Goal: Information Seeking & Learning: Learn about a topic

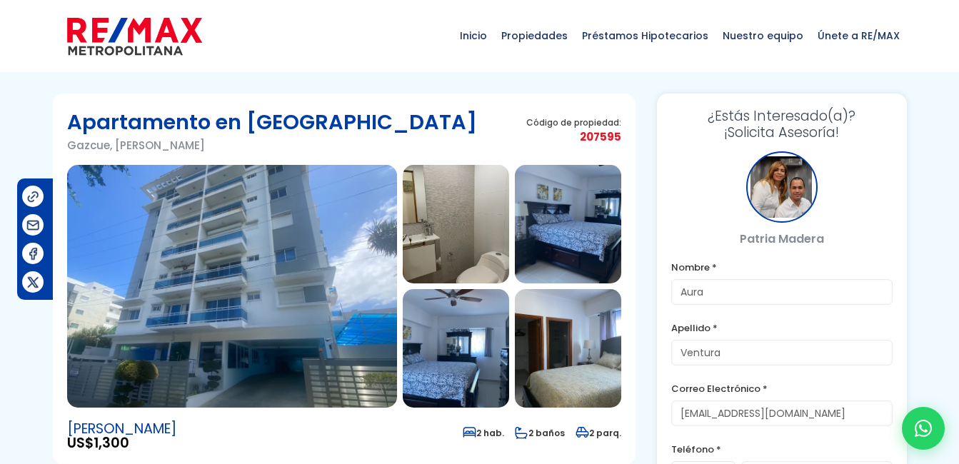
click at [280, 283] on img at bounding box center [232, 286] width 330 height 243
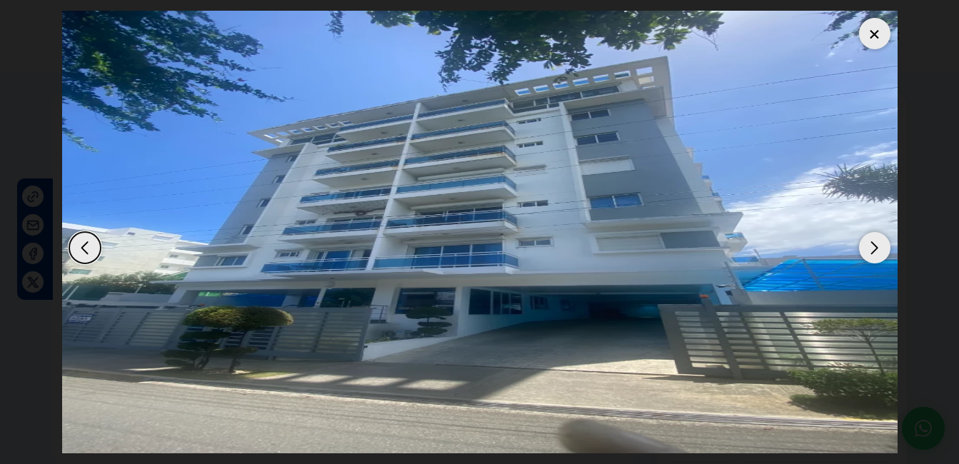
click at [876, 251] on div "Next slide" at bounding box center [874, 247] width 31 height 31
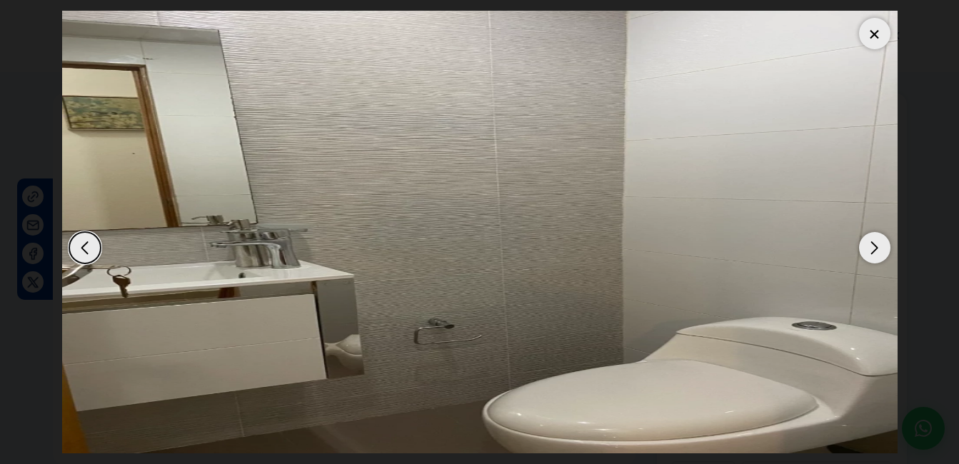
click at [876, 250] on div "Next slide" at bounding box center [874, 247] width 31 height 31
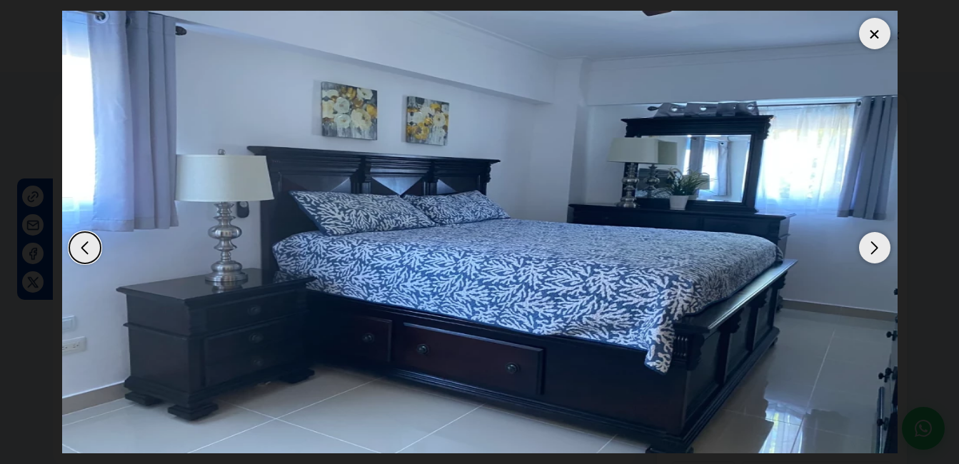
click at [876, 250] on div "Next slide" at bounding box center [874, 247] width 31 height 31
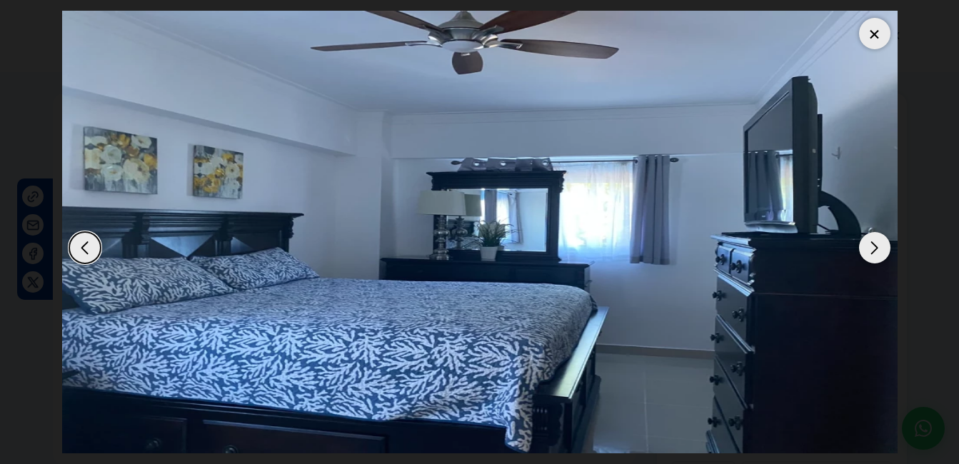
click at [876, 250] on div "Next slide" at bounding box center [874, 247] width 31 height 31
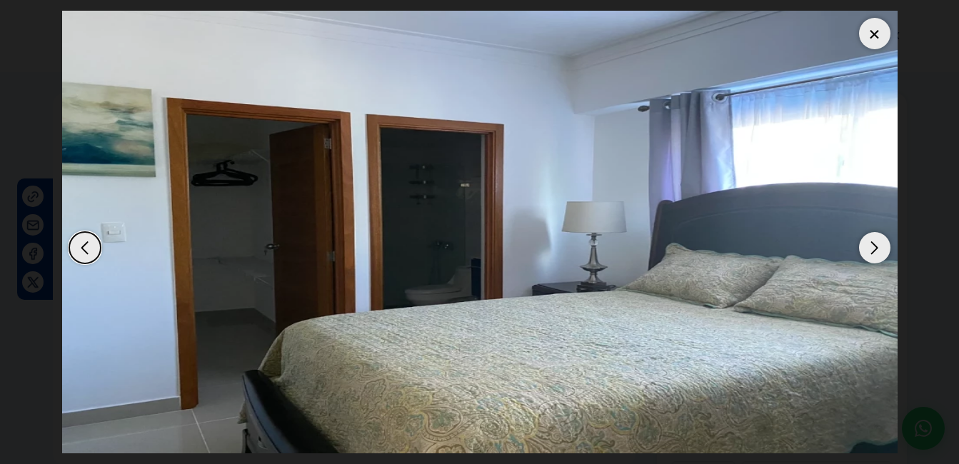
click at [876, 250] on div "Next slide" at bounding box center [874, 247] width 31 height 31
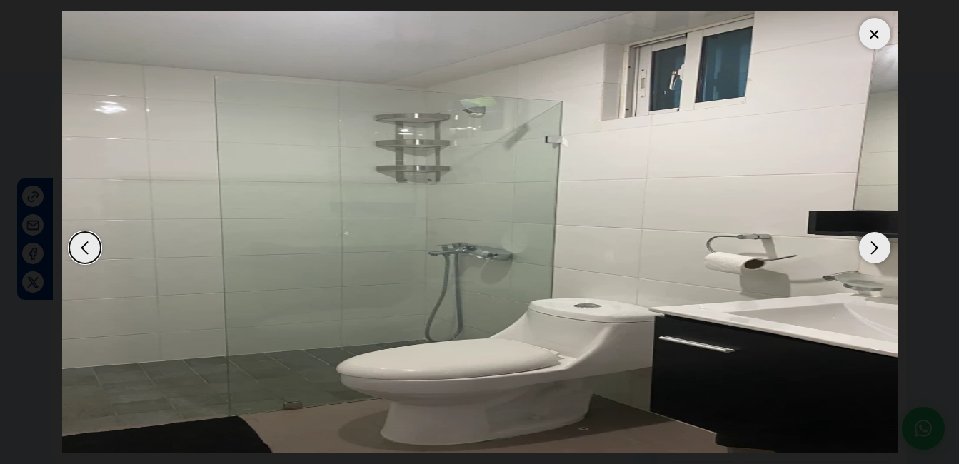
click at [876, 250] on div "Next slide" at bounding box center [874, 247] width 31 height 31
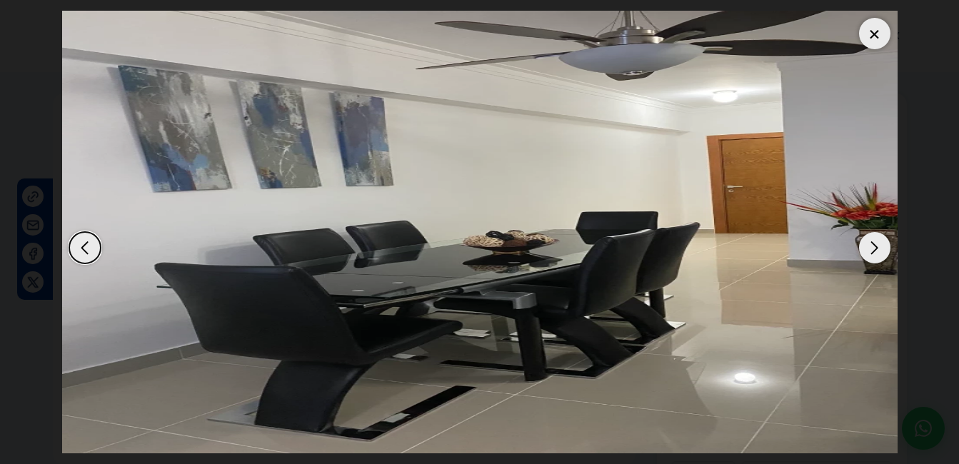
click at [876, 250] on div "Next slide" at bounding box center [874, 247] width 31 height 31
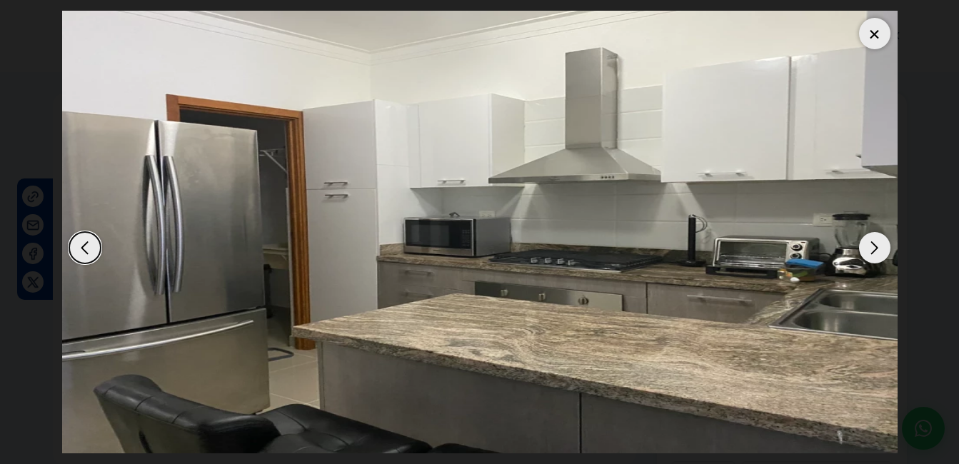
click at [876, 250] on div "Next slide" at bounding box center [874, 247] width 31 height 31
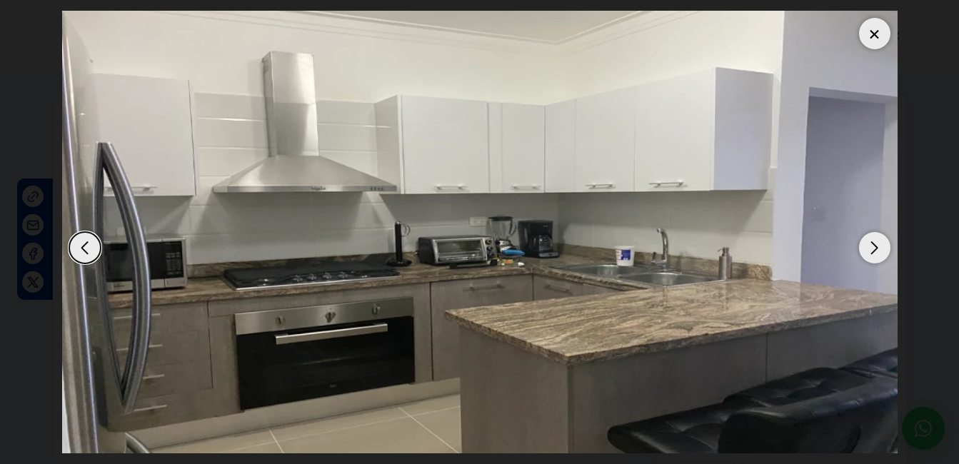
click at [876, 250] on div "Next slide" at bounding box center [874, 247] width 31 height 31
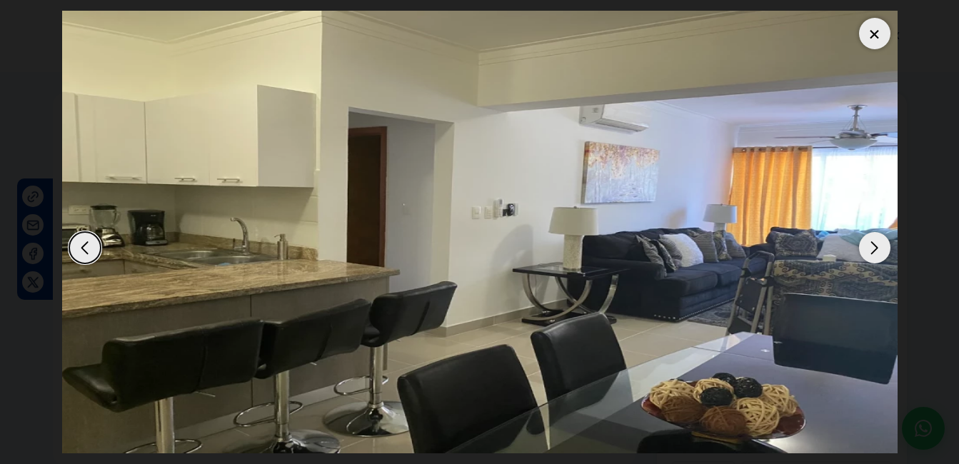
click at [876, 250] on div "Next slide" at bounding box center [874, 247] width 31 height 31
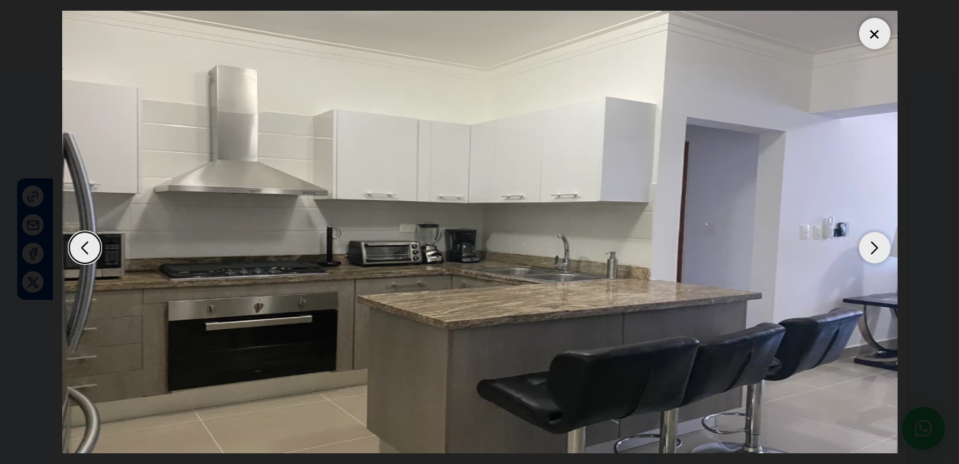
click at [878, 31] on div at bounding box center [874, 33] width 31 height 31
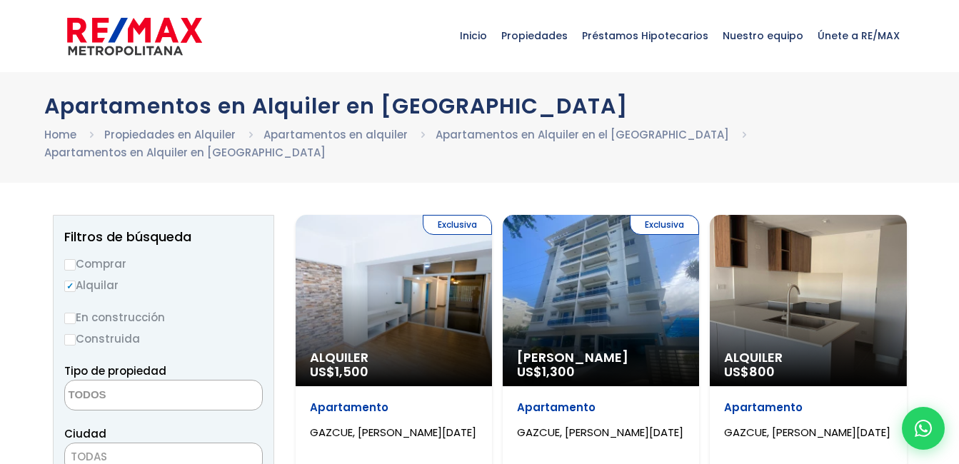
select select
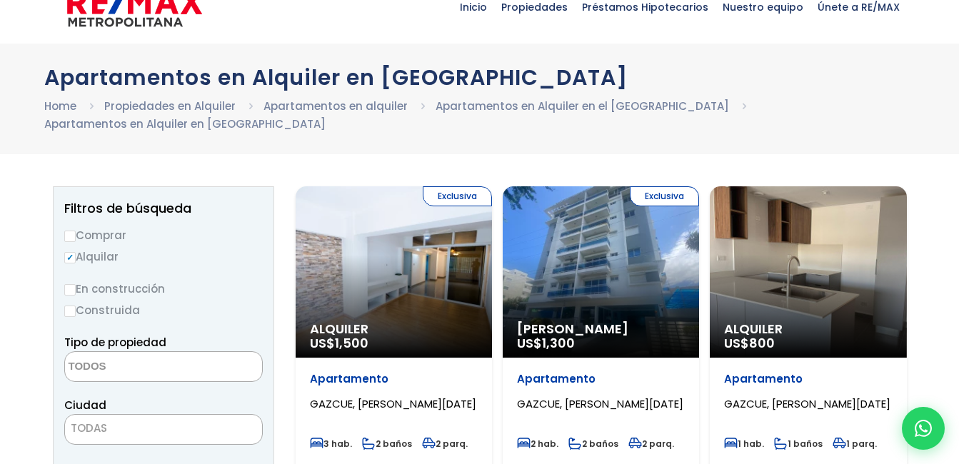
scroll to position [86, 0]
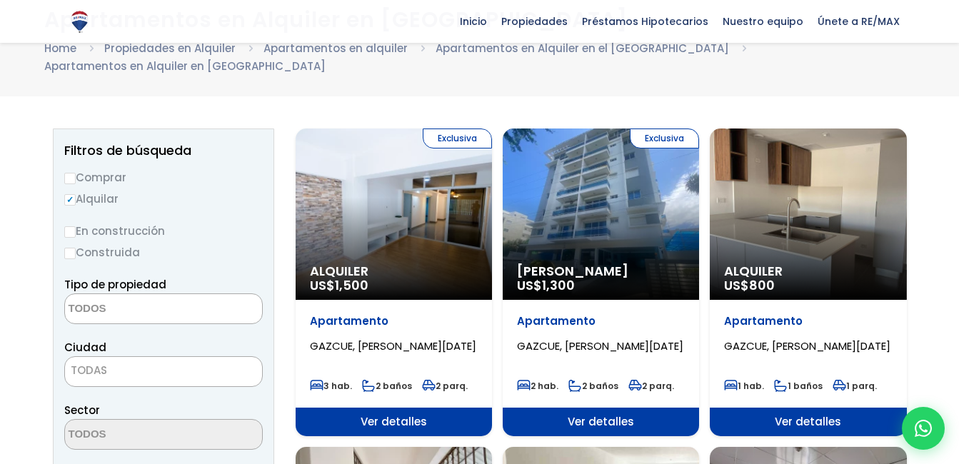
click at [841, 184] on div "Alquiler US$ 800" at bounding box center [808, 214] width 196 height 171
click at [841, 191] on div "Alquiler US$ 800" at bounding box center [808, 214] width 196 height 171
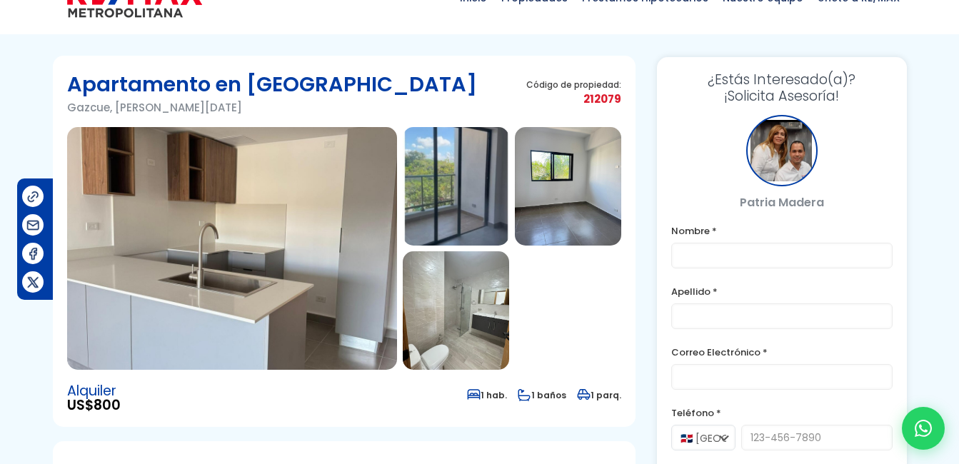
click at [251, 260] on img at bounding box center [232, 248] width 330 height 243
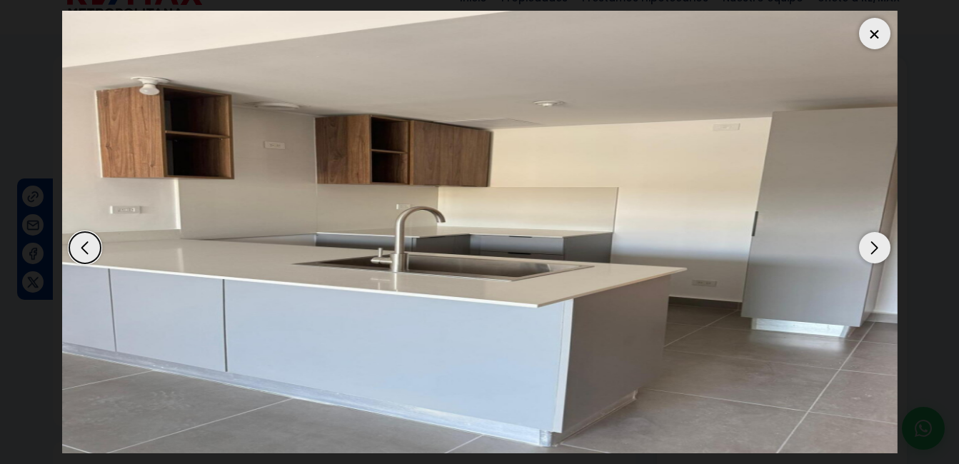
click at [881, 247] on div "Next slide" at bounding box center [874, 247] width 31 height 31
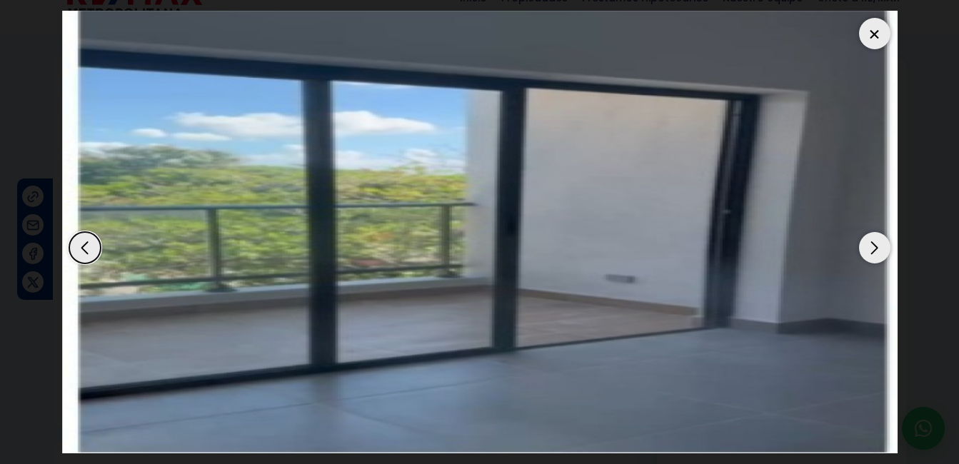
click at [881, 247] on div "Next slide" at bounding box center [874, 247] width 31 height 31
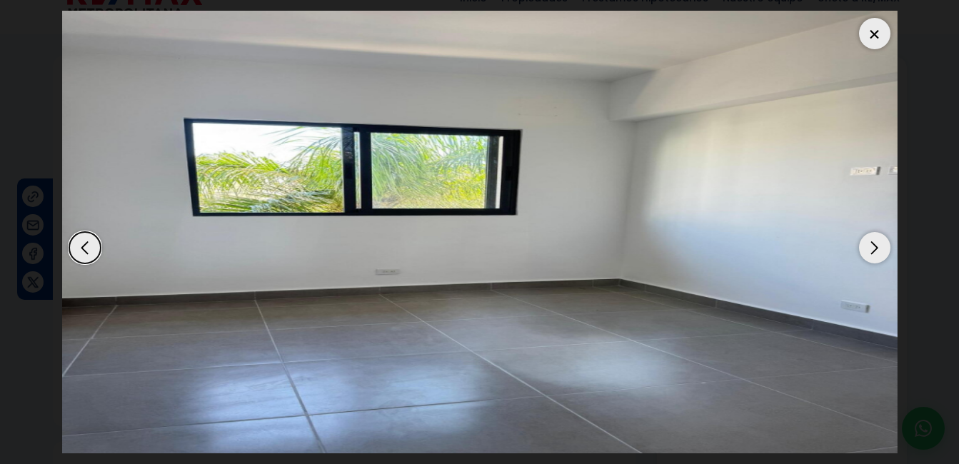
click at [881, 247] on div "Next slide" at bounding box center [874, 247] width 31 height 31
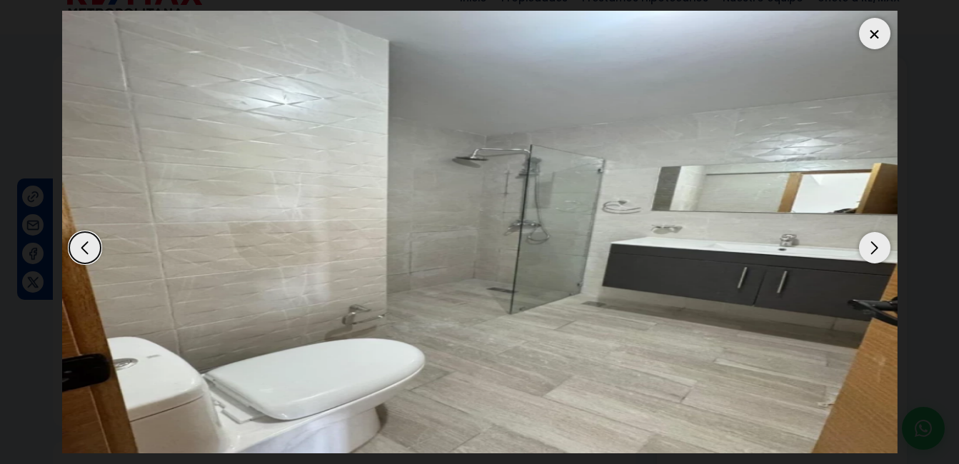
click at [874, 43] on div at bounding box center [874, 33] width 31 height 31
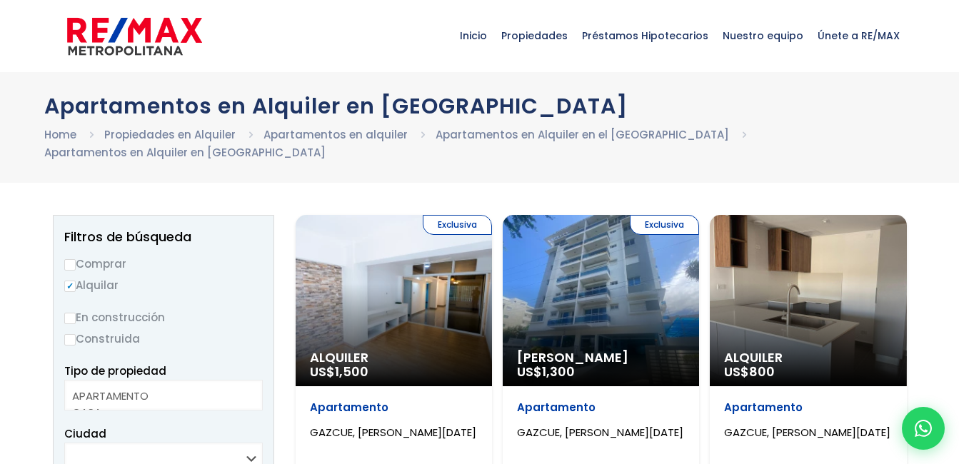
select select
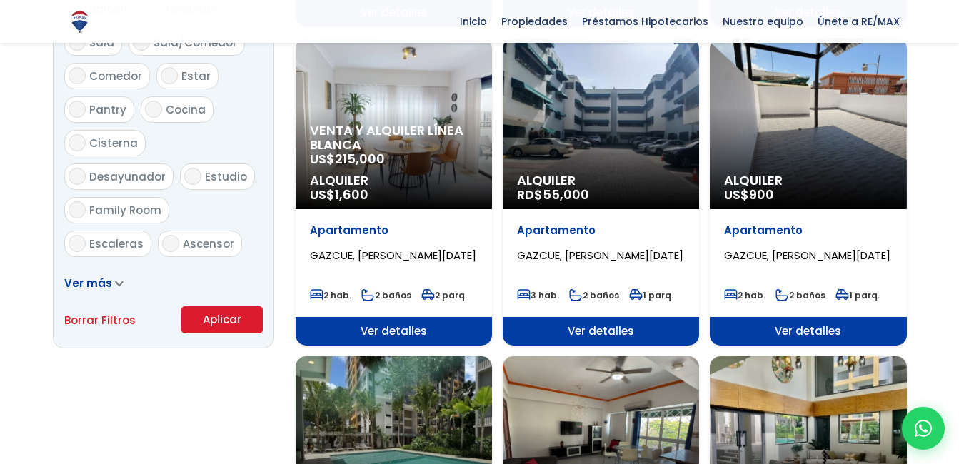
scroll to position [962, 0]
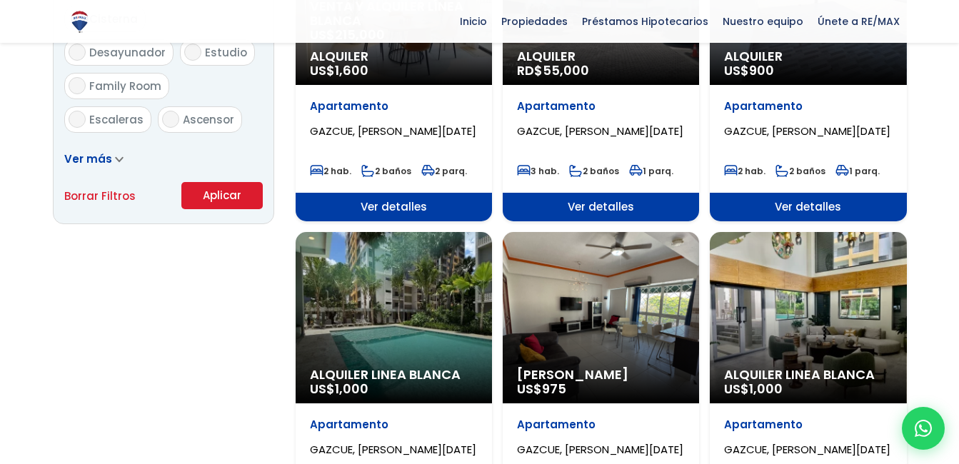
click at [378, 293] on div "Alquiler Linea Blanca US$ 1,000" at bounding box center [394, 317] width 196 height 171
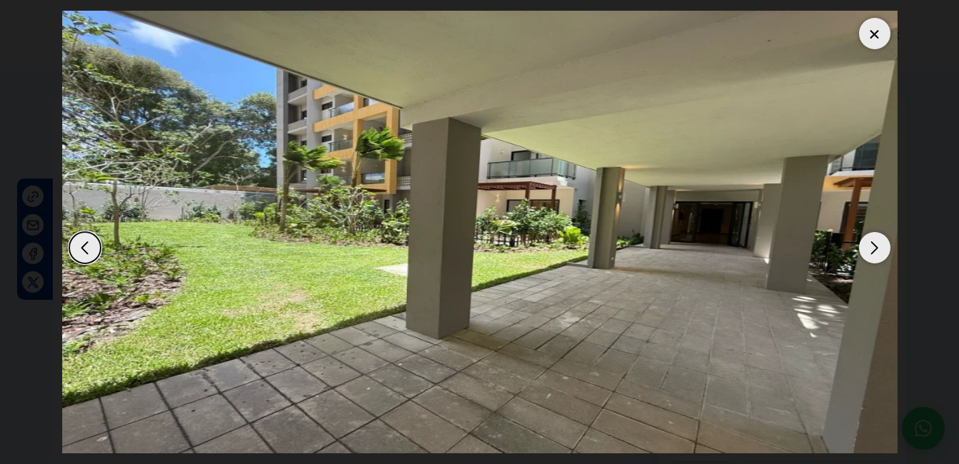
click at [870, 41] on div at bounding box center [874, 33] width 31 height 31
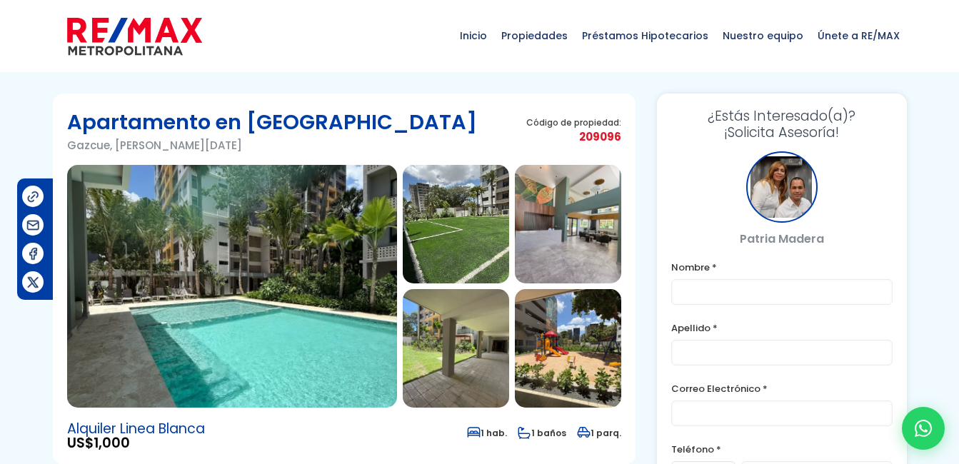
click at [336, 241] on img at bounding box center [232, 286] width 330 height 243
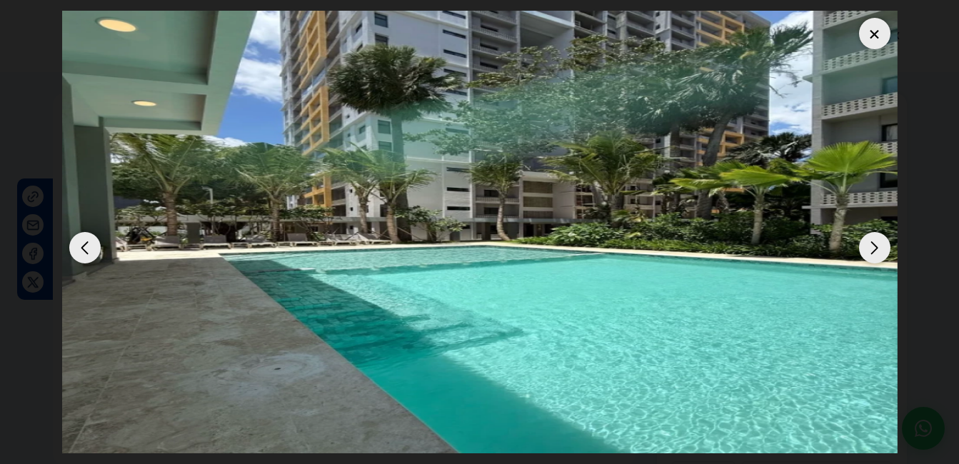
click at [864, 248] on div "Next slide" at bounding box center [874, 247] width 31 height 31
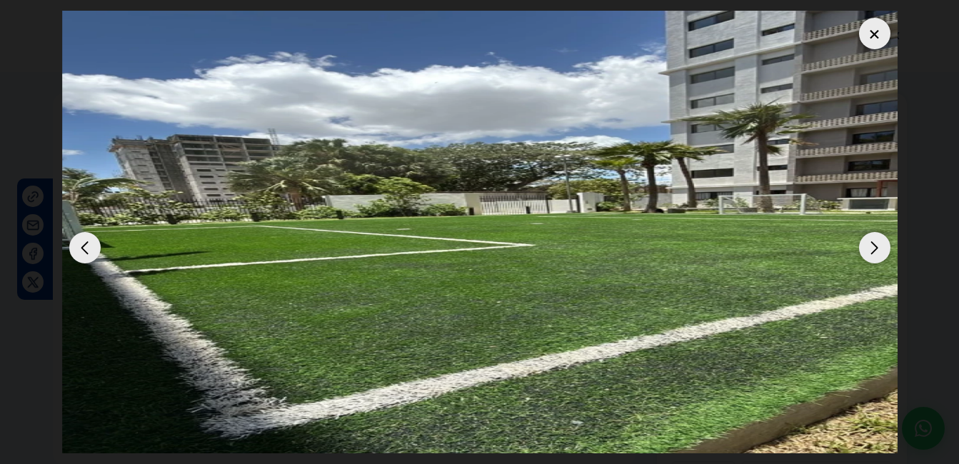
click at [864, 248] on div "Next slide" at bounding box center [874, 247] width 31 height 31
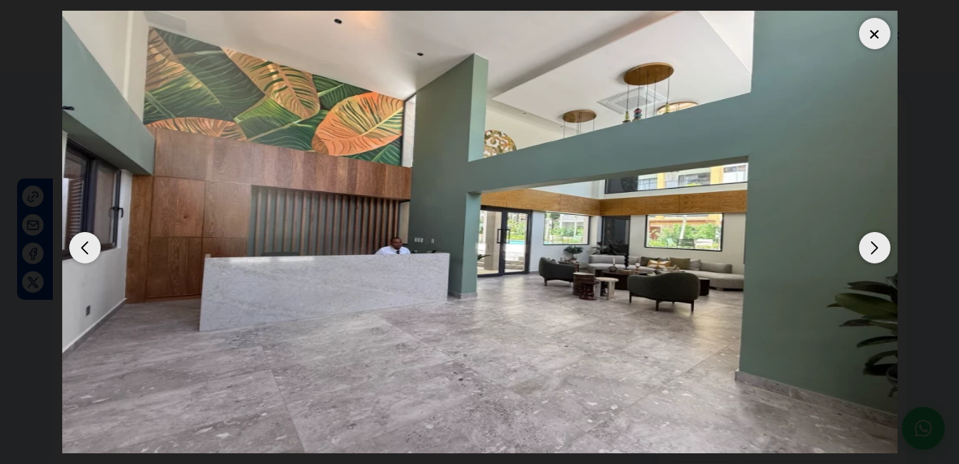
click at [864, 248] on div "Next slide" at bounding box center [874, 247] width 31 height 31
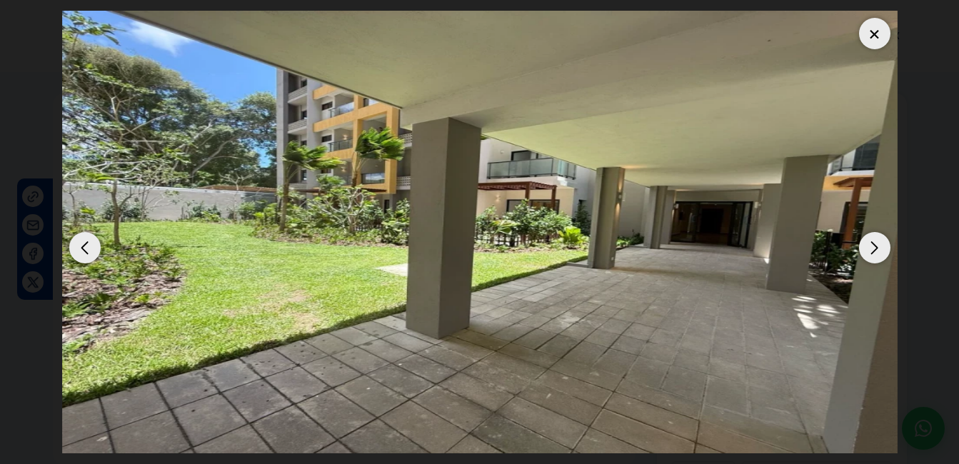
click at [864, 248] on div "Next slide" at bounding box center [874, 247] width 31 height 31
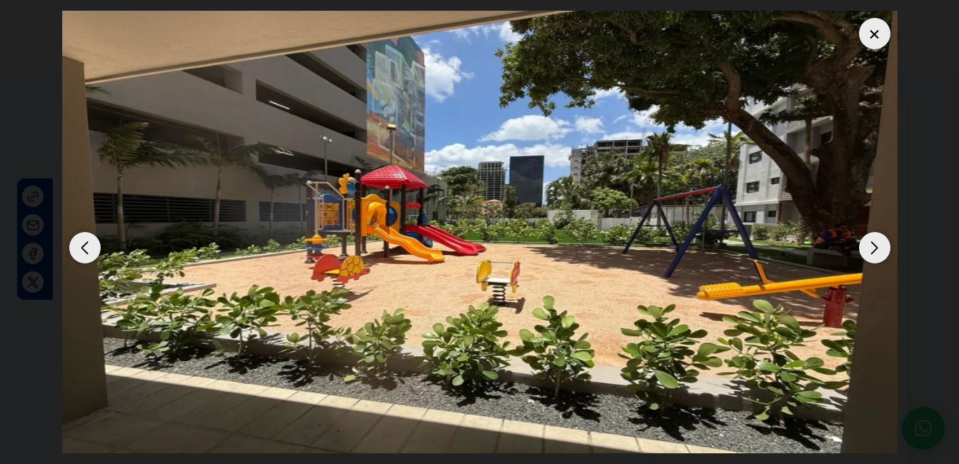
click at [864, 248] on div "Next slide" at bounding box center [874, 247] width 31 height 31
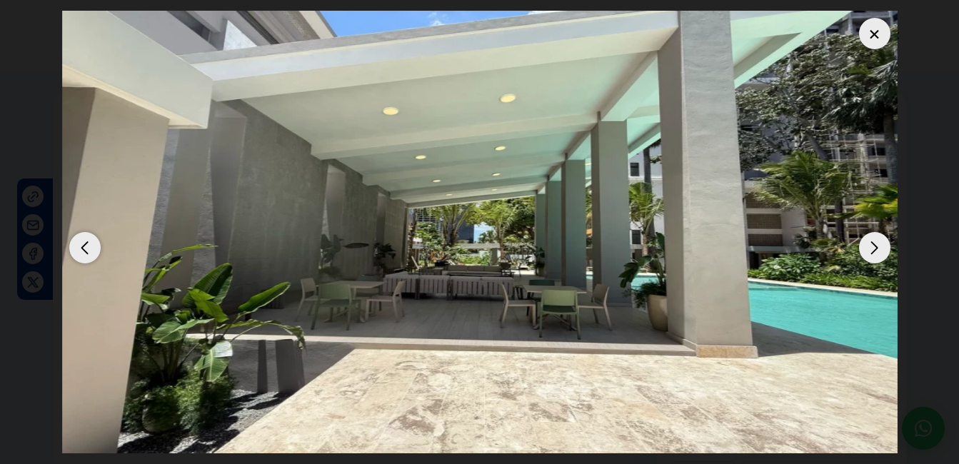
click at [864, 248] on div "Next slide" at bounding box center [874, 247] width 31 height 31
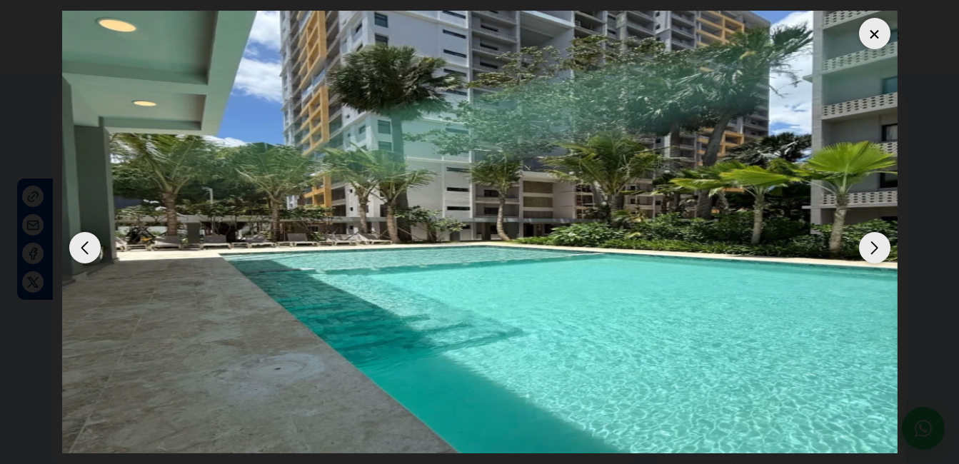
click at [864, 248] on div "Next slide" at bounding box center [874, 247] width 31 height 31
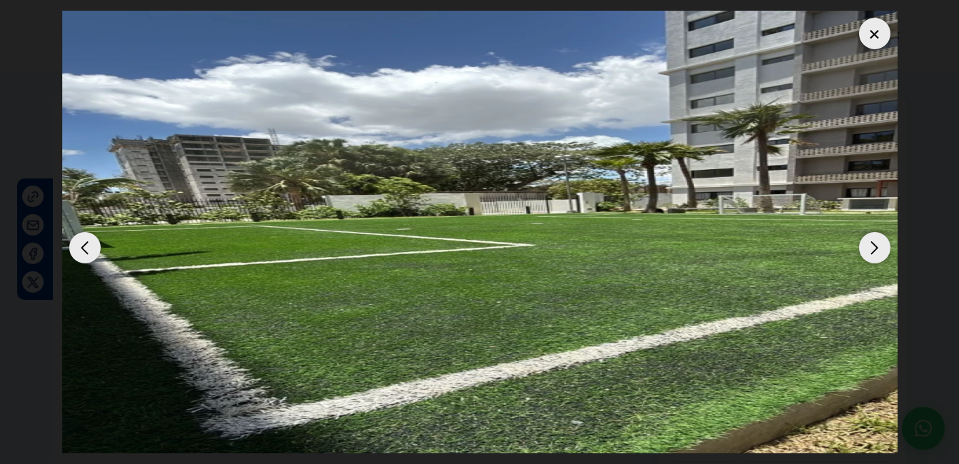
click at [869, 249] on div "Next slide" at bounding box center [874, 247] width 31 height 31
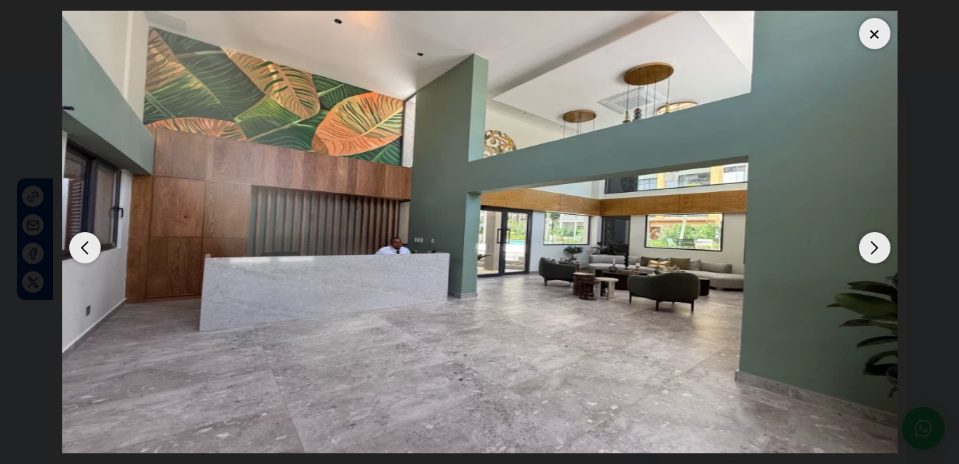
click at [871, 249] on div "Next slide" at bounding box center [874, 247] width 31 height 31
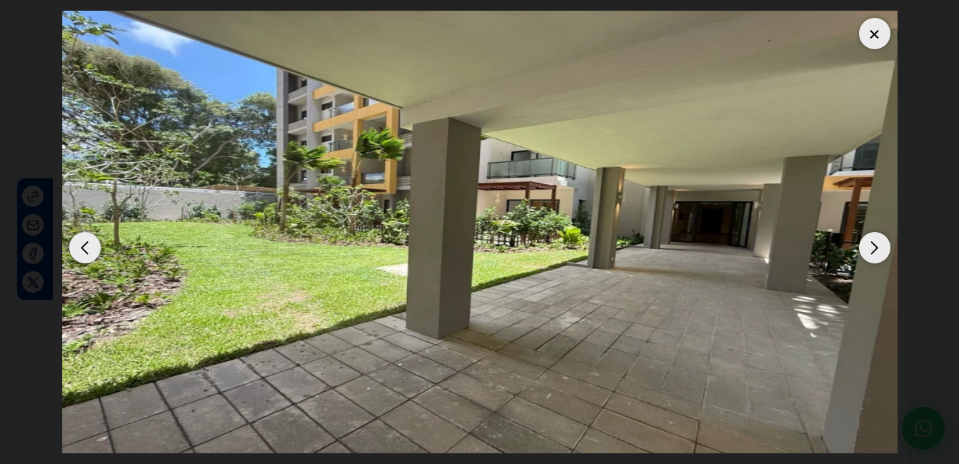
click at [871, 249] on div "Next slide" at bounding box center [874, 247] width 31 height 31
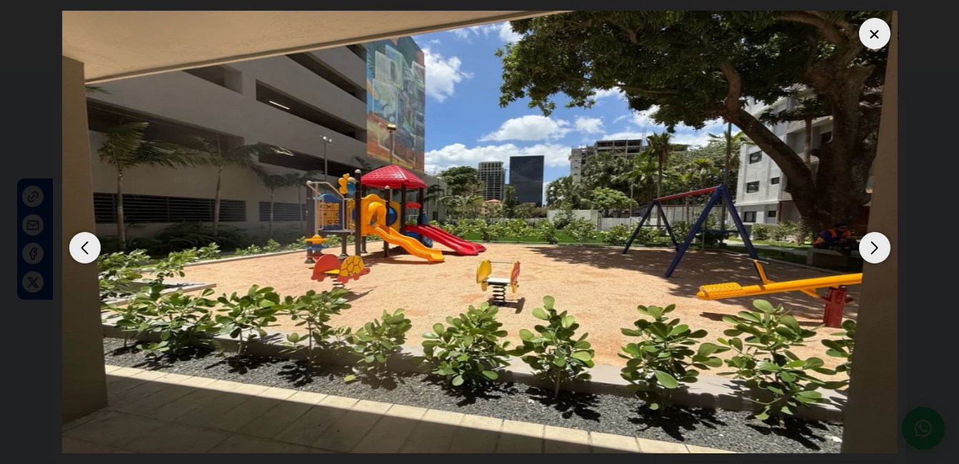
click at [871, 249] on div "Next slide" at bounding box center [874, 247] width 31 height 31
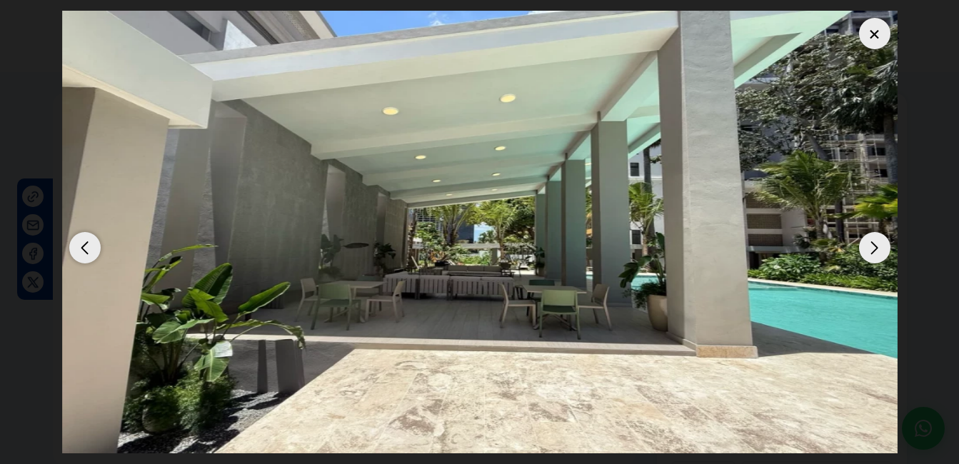
click at [871, 249] on div "Next slide" at bounding box center [874, 247] width 31 height 31
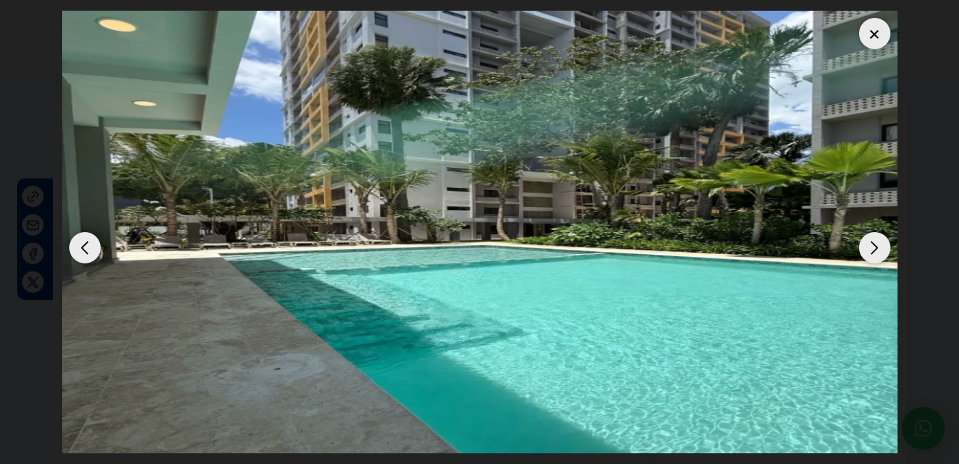
click at [871, 249] on div "Next slide" at bounding box center [874, 247] width 31 height 31
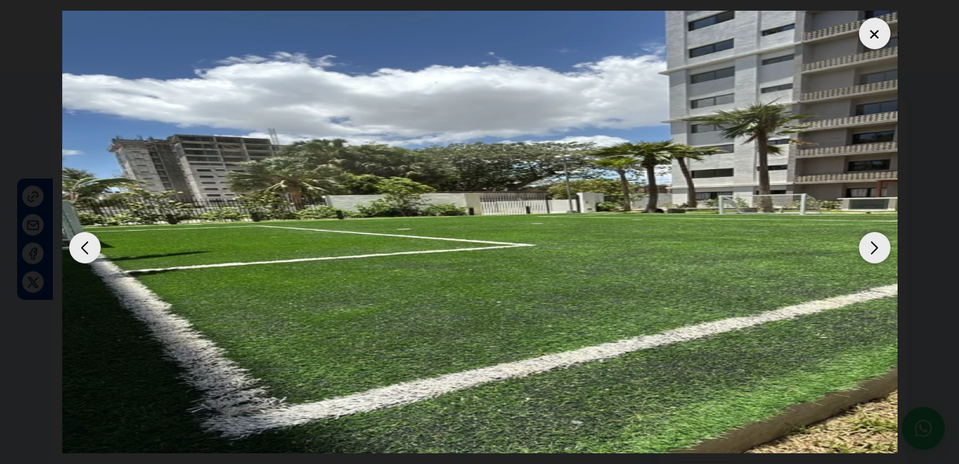
click at [871, 249] on div "Next slide" at bounding box center [874, 247] width 31 height 31
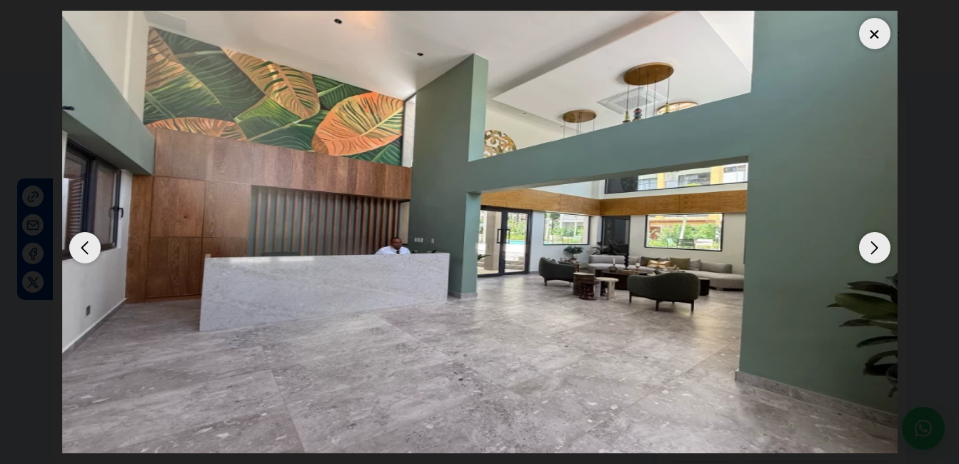
click at [871, 249] on div "Next slide" at bounding box center [874, 247] width 31 height 31
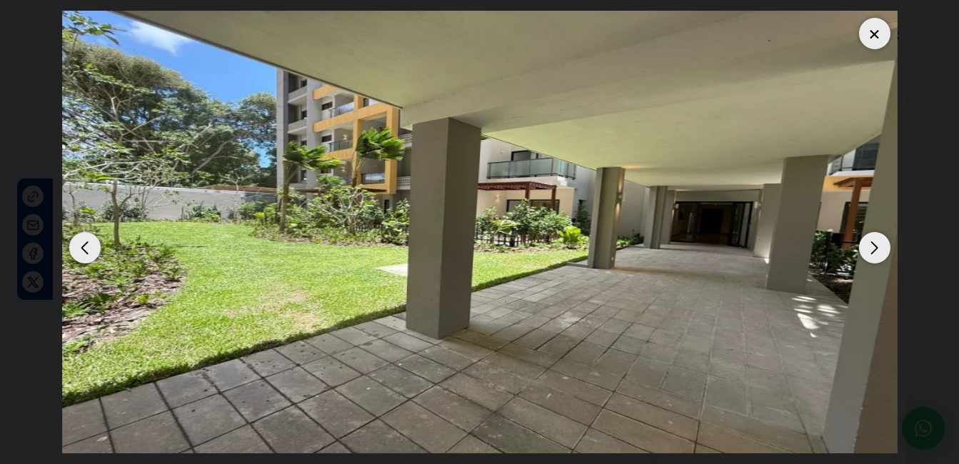
click at [76, 246] on div "Previous slide" at bounding box center [84, 247] width 31 height 31
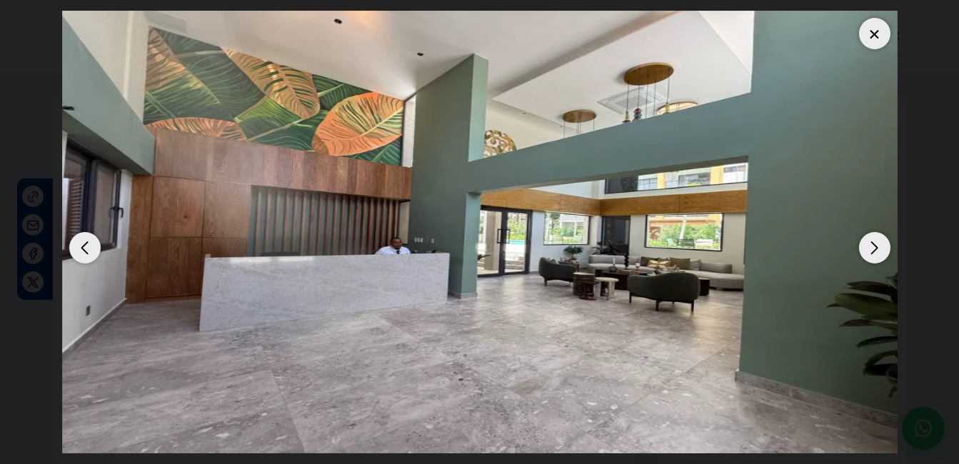
click at [872, 244] on div "Next slide" at bounding box center [874, 247] width 31 height 31
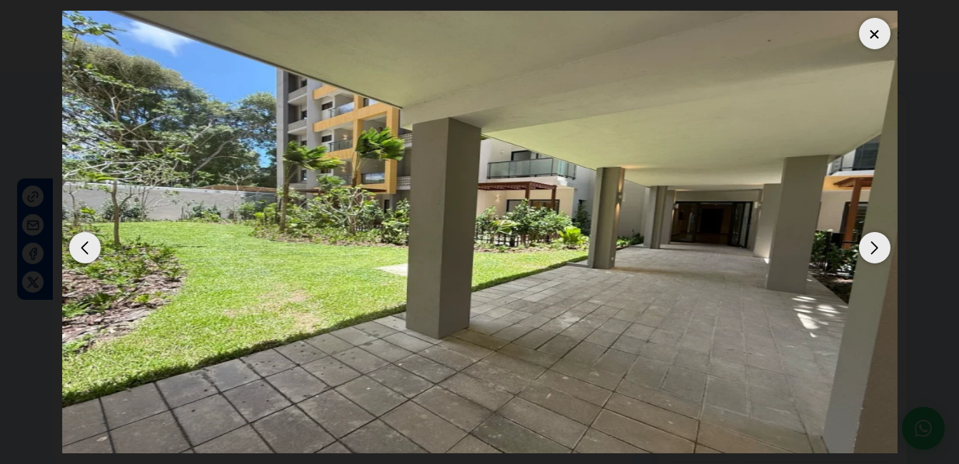
click at [872, 244] on div "Next slide" at bounding box center [874, 247] width 31 height 31
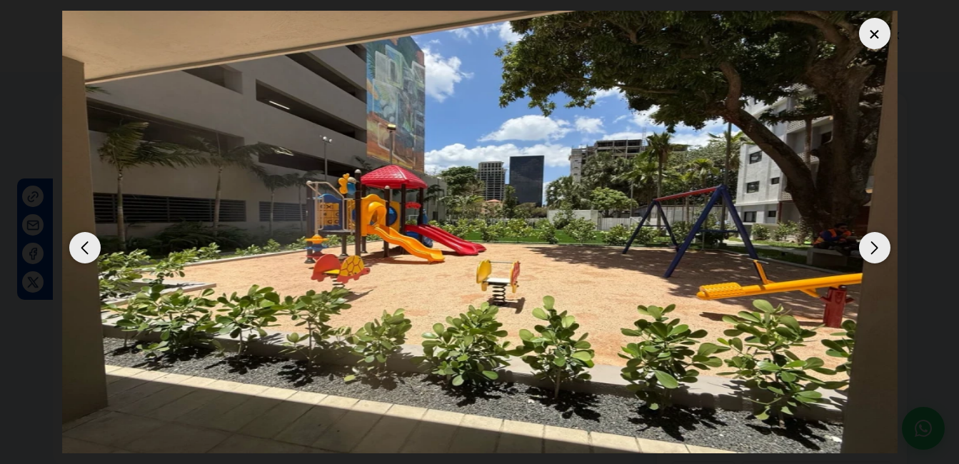
click at [872, 244] on div "Next slide" at bounding box center [874, 247] width 31 height 31
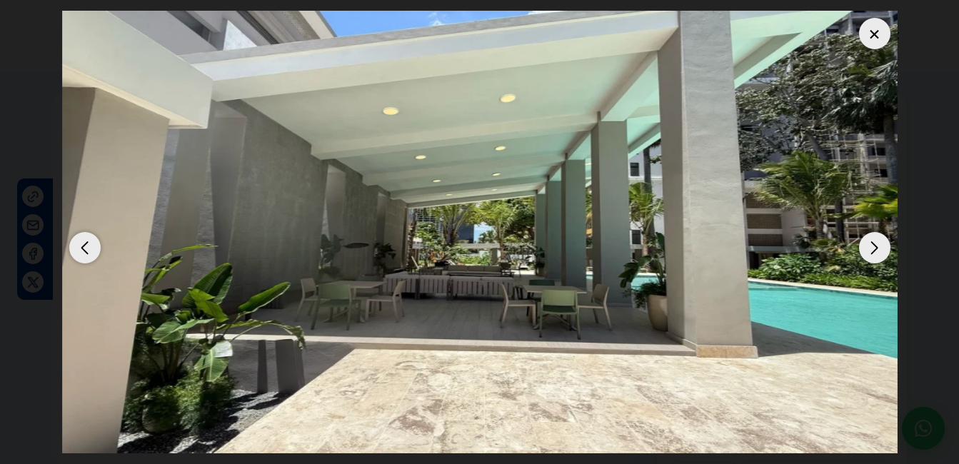
click at [872, 244] on div "Next slide" at bounding box center [874, 247] width 31 height 31
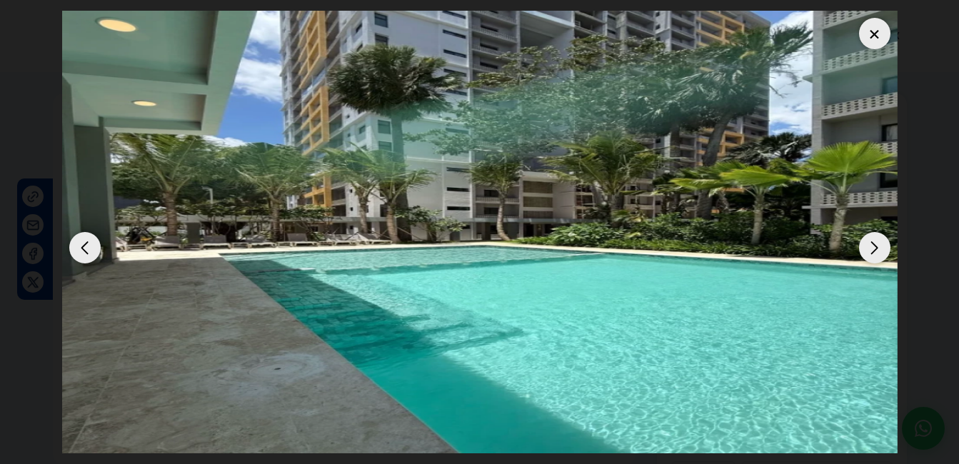
click at [873, 39] on div at bounding box center [874, 33] width 31 height 31
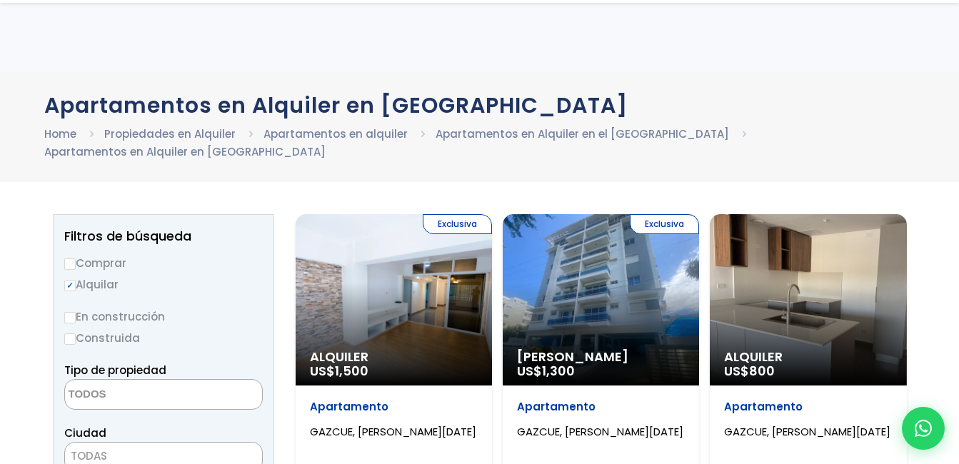
select select
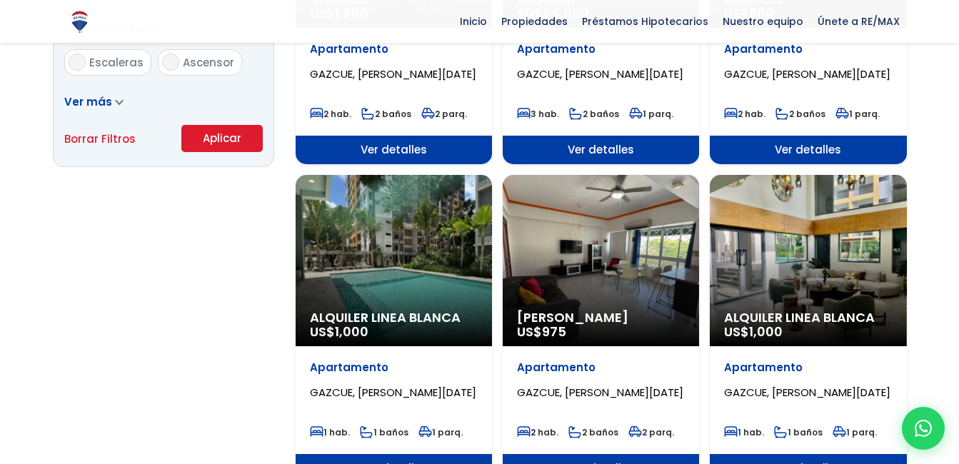
scroll to position [1076, 0]
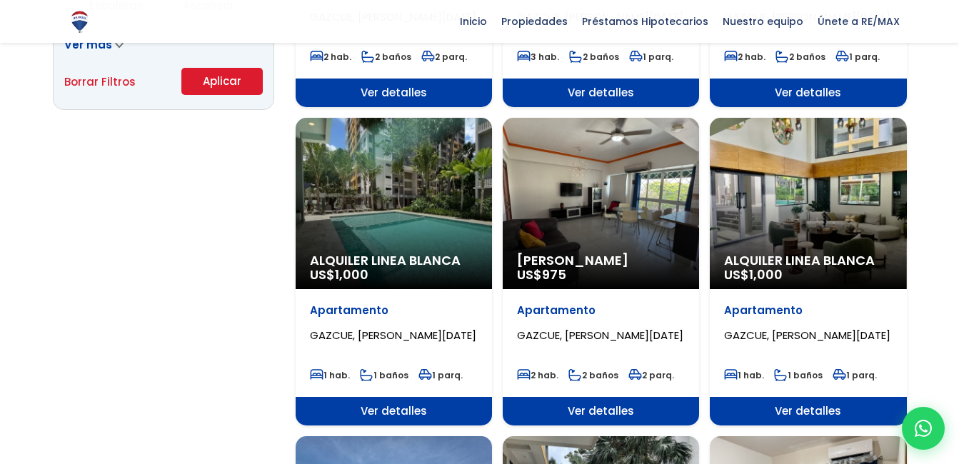
click at [797, 218] on div "Alquiler Linea Blanca US$ 1,000" at bounding box center [808, 203] width 196 height 171
click at [781, 198] on div "Alquiler Linea Blanca US$ 1,000" at bounding box center [808, 203] width 196 height 171
click at [801, 256] on p "Alquiler Linea Blanca US$ 1,000" at bounding box center [808, 268] width 168 height 29
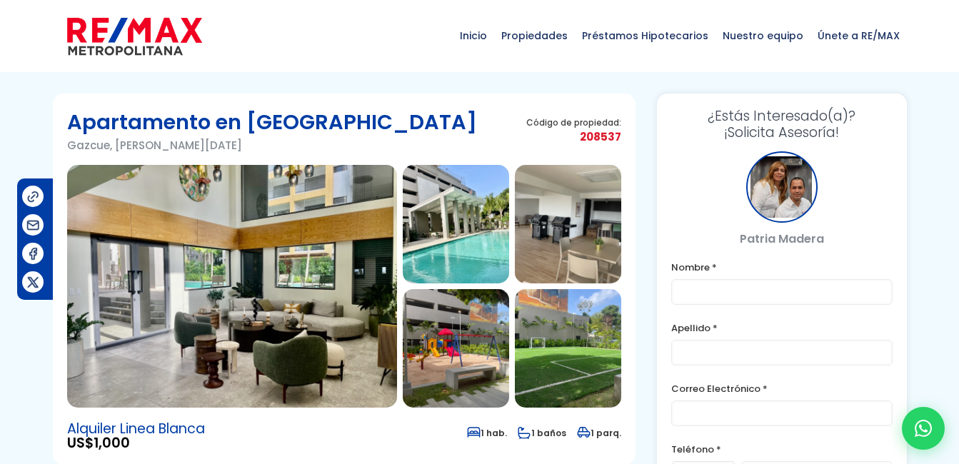
click at [414, 234] on img at bounding box center [456, 224] width 106 height 119
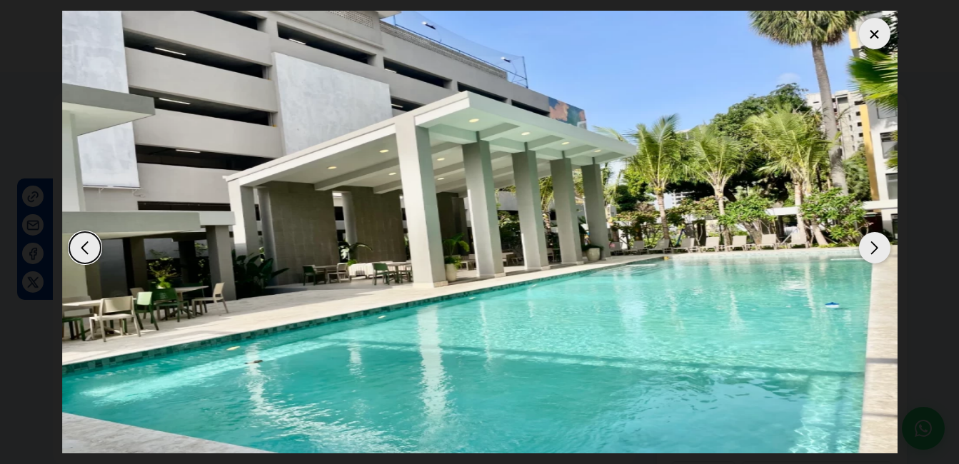
click at [883, 237] on div "Next slide" at bounding box center [874, 247] width 31 height 31
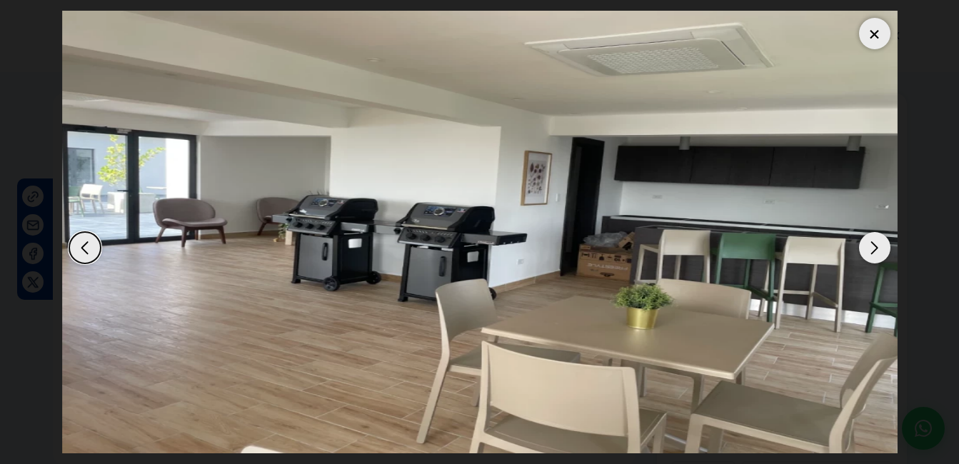
click at [883, 237] on div "Next slide" at bounding box center [874, 247] width 31 height 31
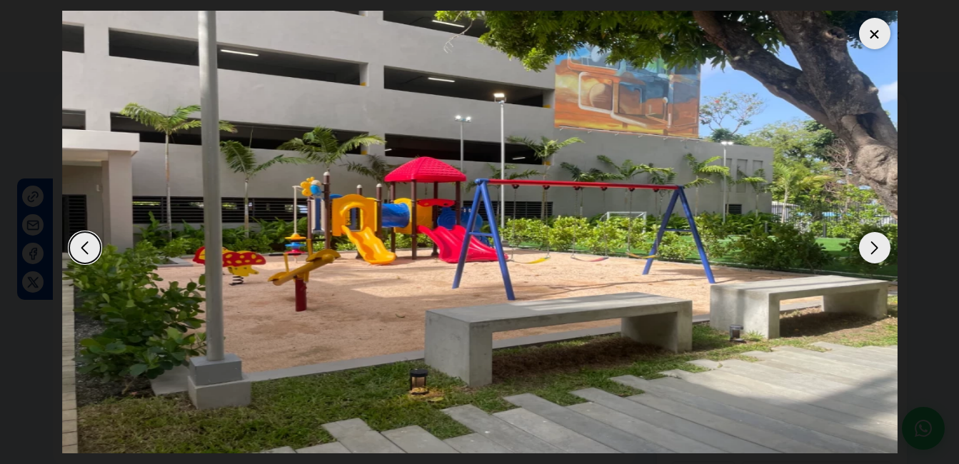
click at [883, 237] on div "Next slide" at bounding box center [874, 247] width 31 height 31
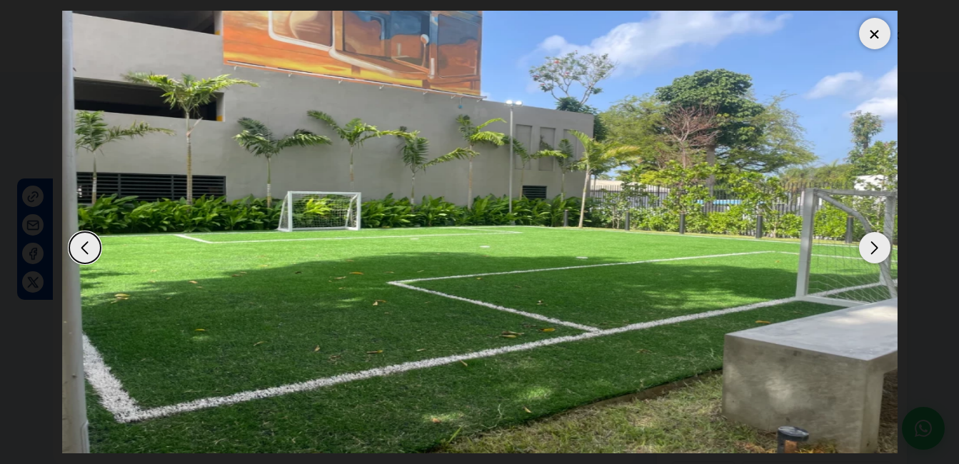
click at [883, 237] on div "Next slide" at bounding box center [874, 247] width 31 height 31
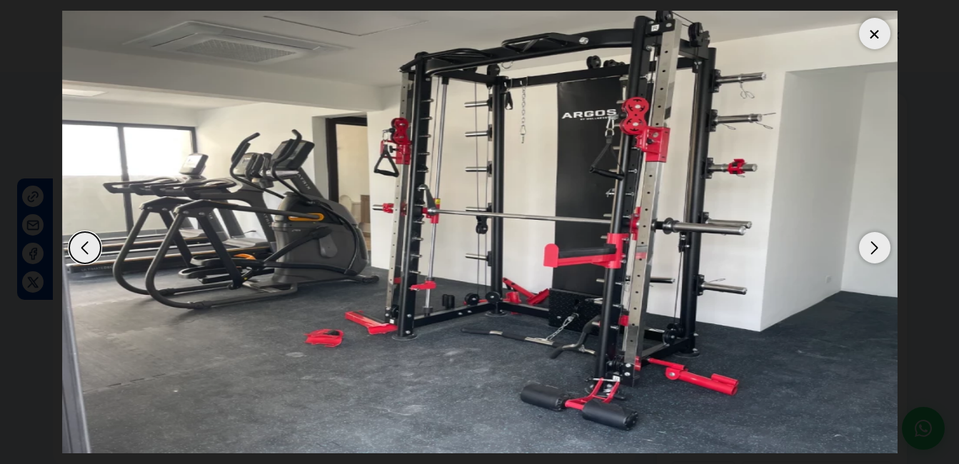
click at [883, 237] on div "Next slide" at bounding box center [874, 247] width 31 height 31
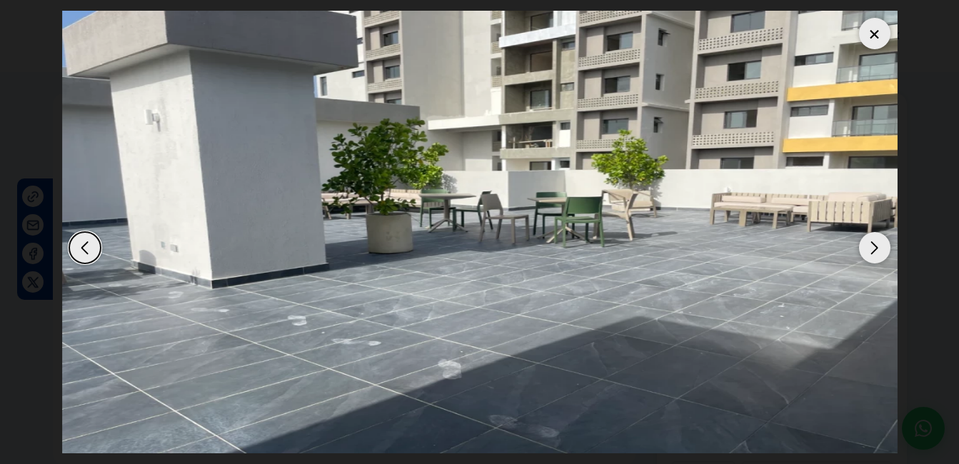
click at [883, 237] on div "Next slide" at bounding box center [874, 247] width 31 height 31
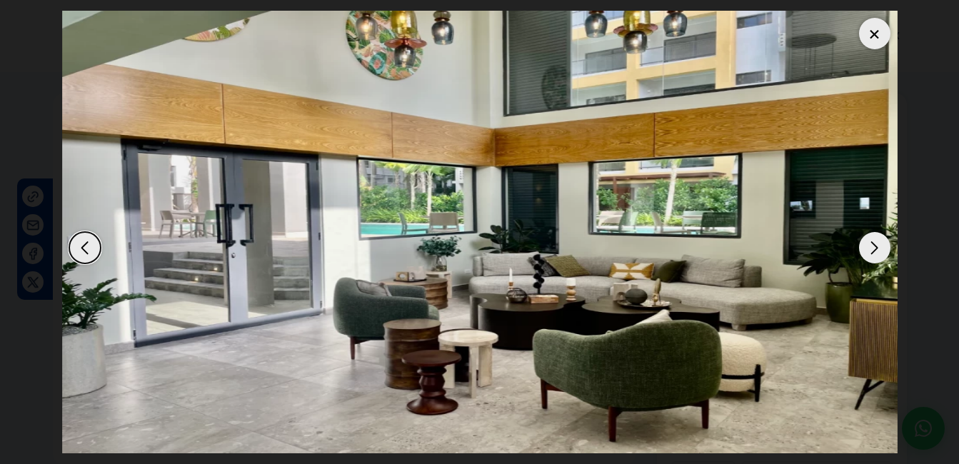
click at [883, 237] on div "Next slide" at bounding box center [874, 247] width 31 height 31
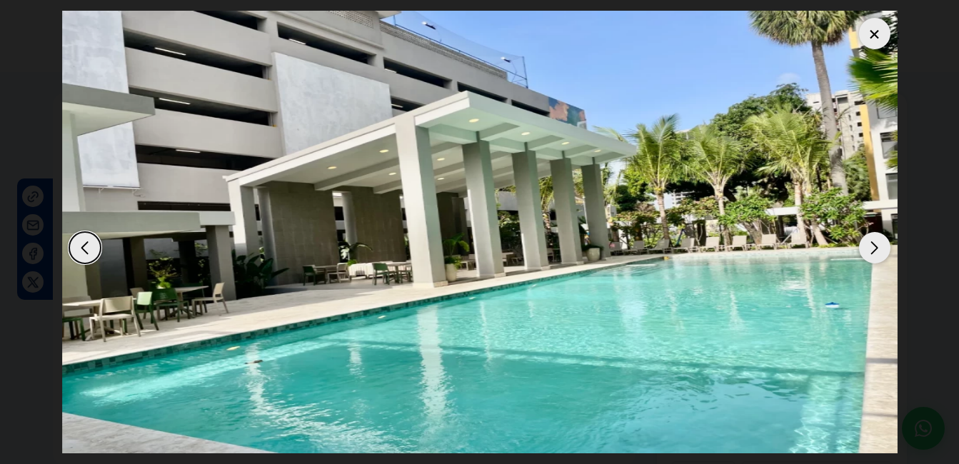
click at [883, 237] on div "Next slide" at bounding box center [874, 247] width 31 height 31
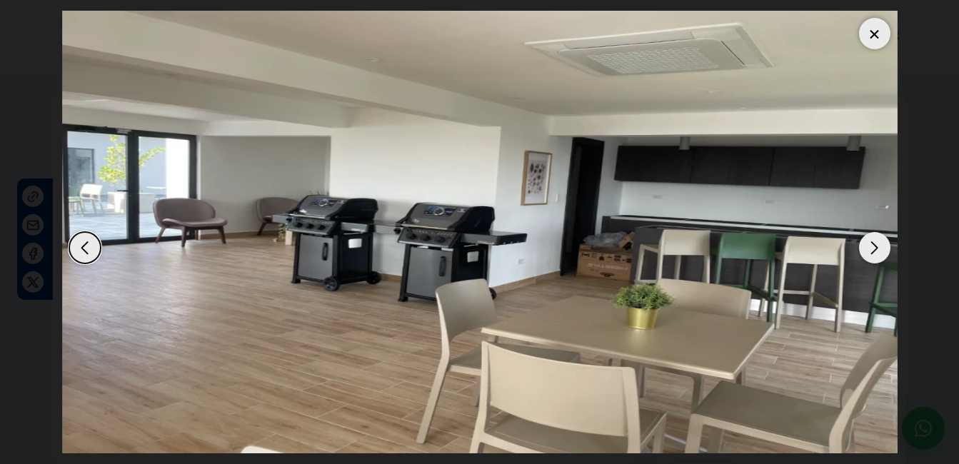
click at [883, 237] on div "Next slide" at bounding box center [874, 247] width 31 height 31
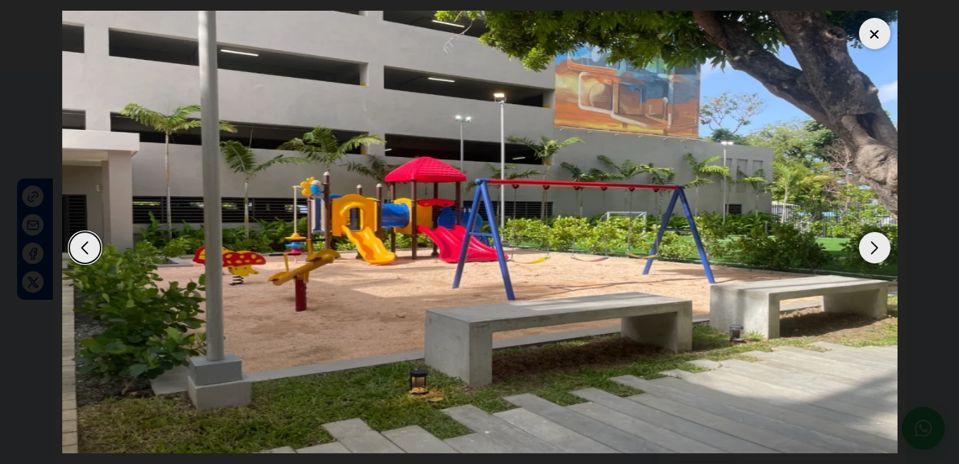
click at [883, 29] on div at bounding box center [874, 33] width 31 height 31
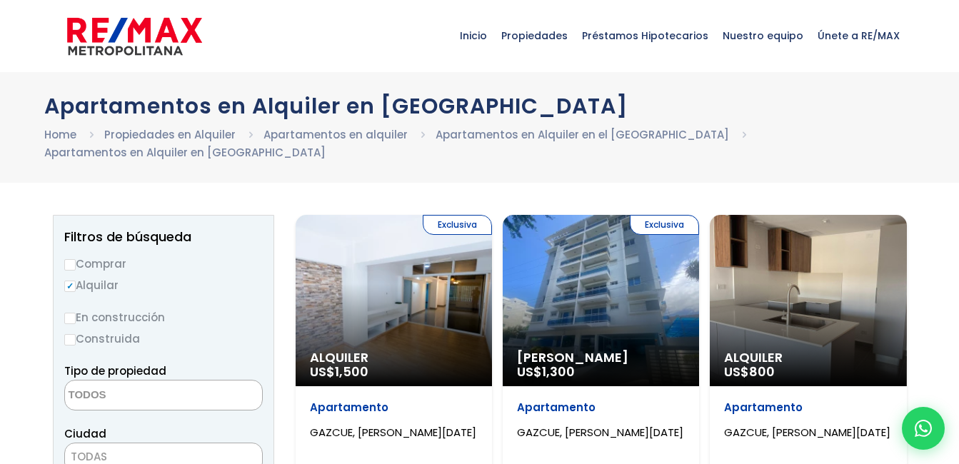
select select
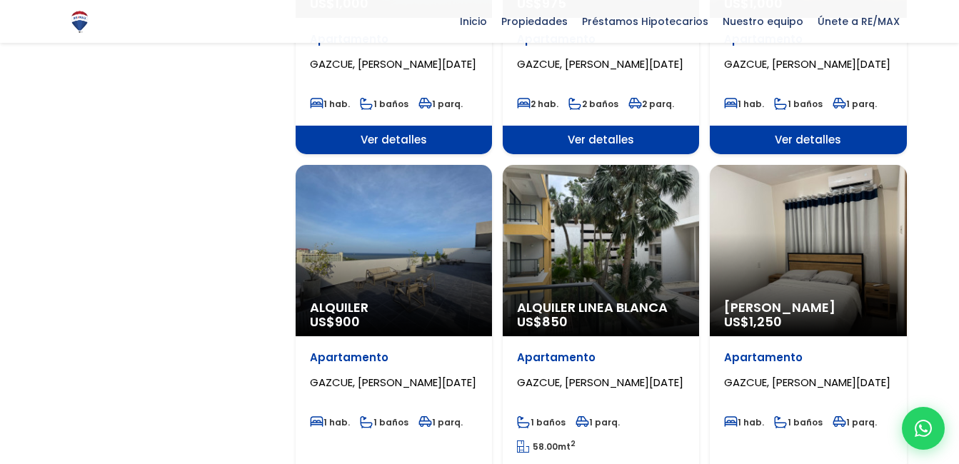
scroll to position [1353, 0]
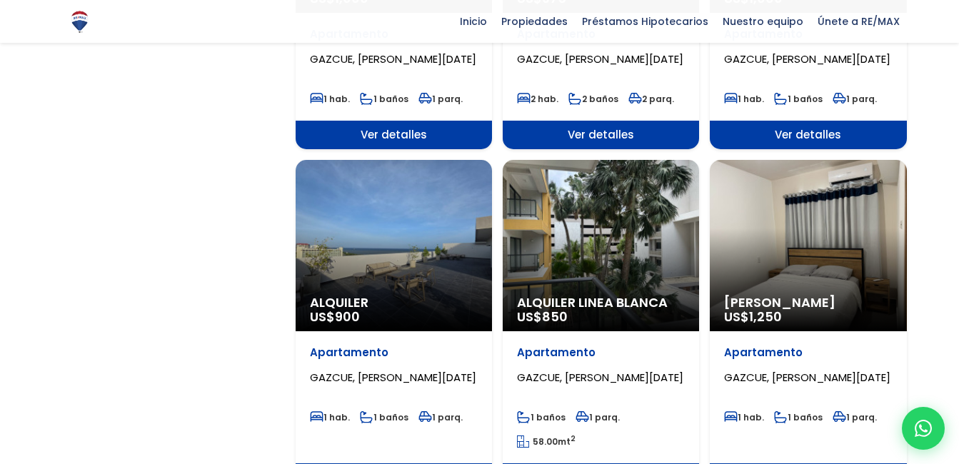
click at [616, 183] on div "Alquiler Linea Blanca US$ 850" at bounding box center [601, 245] width 196 height 171
click at [589, 232] on div "Alquiler Linea Blanca US$ 850" at bounding box center [601, 245] width 196 height 171
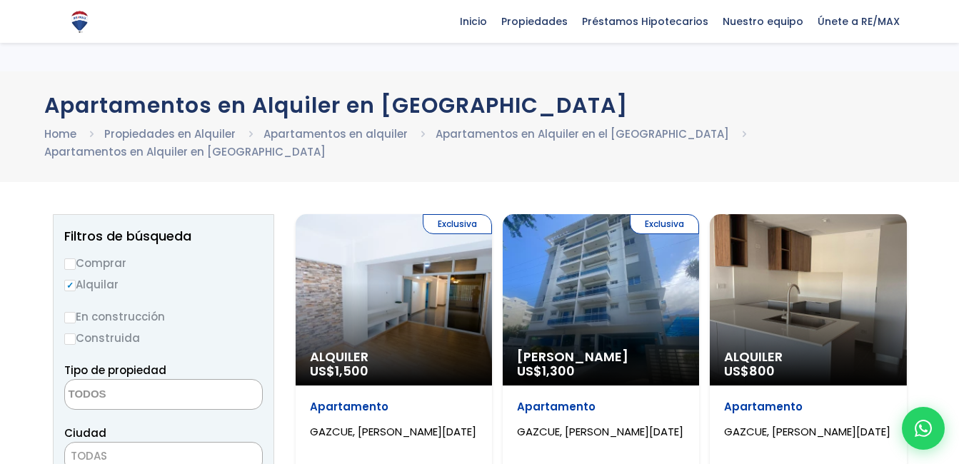
select select
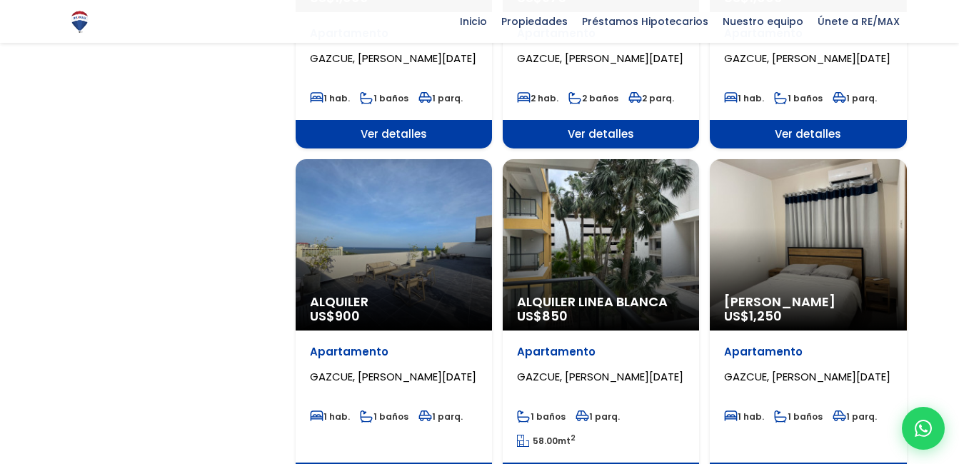
scroll to position [1353, 0]
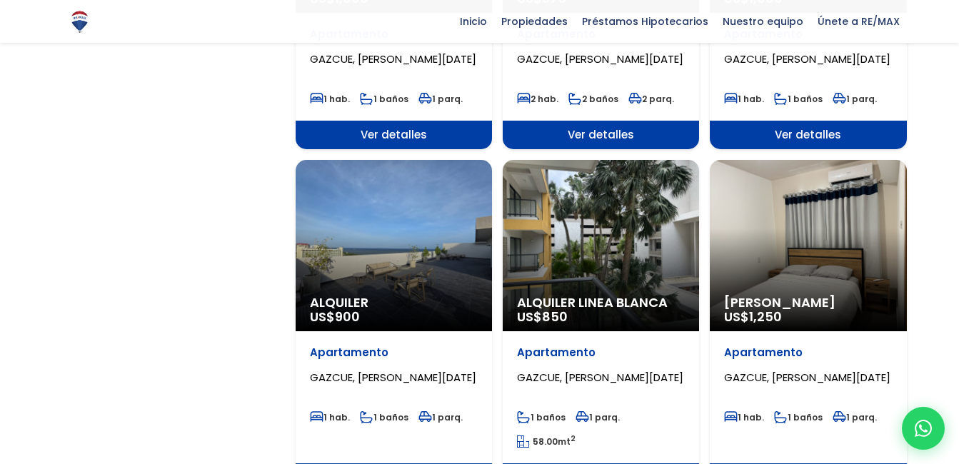
click at [791, 216] on div "Alquiler Amueblado US$ 1,250" at bounding box center [808, 245] width 196 height 171
click at [813, 296] on span "[PERSON_NAME]" at bounding box center [808, 303] width 168 height 14
click at [745, 370] on span "GAZCUE, SANTO DOMINGO DE GUZMÁN" at bounding box center [807, 377] width 166 height 15
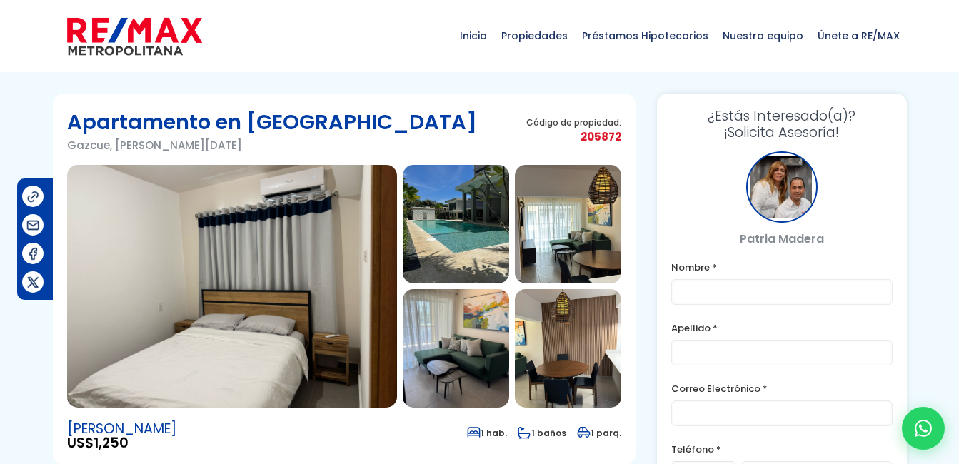
click at [161, 255] on img at bounding box center [232, 286] width 330 height 243
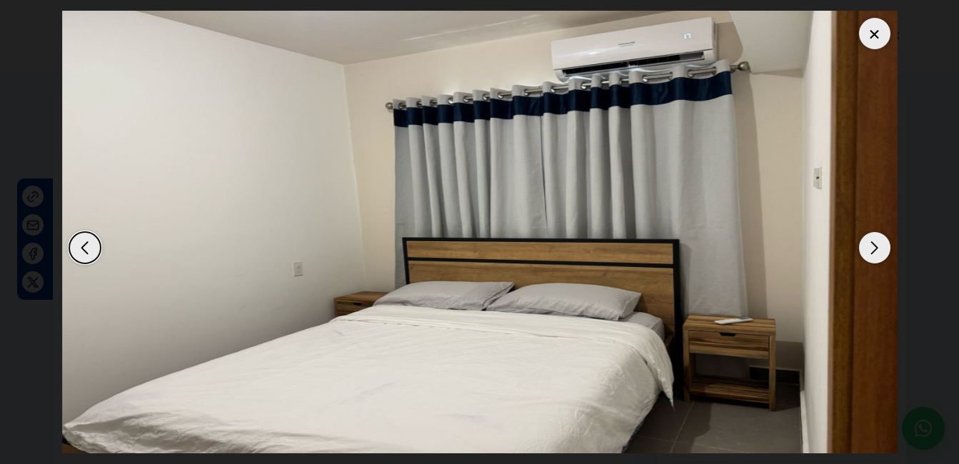
click at [868, 248] on div "Next slide" at bounding box center [874, 247] width 31 height 31
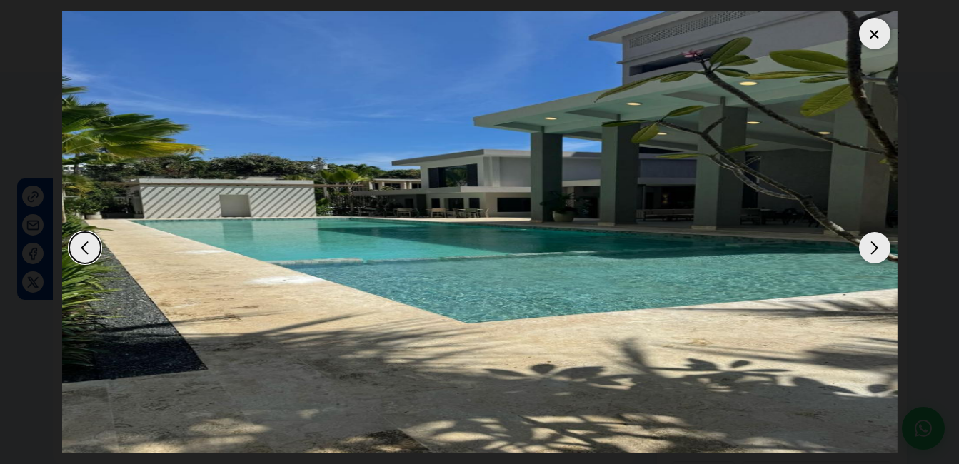
click at [868, 248] on div "Next slide" at bounding box center [874, 247] width 31 height 31
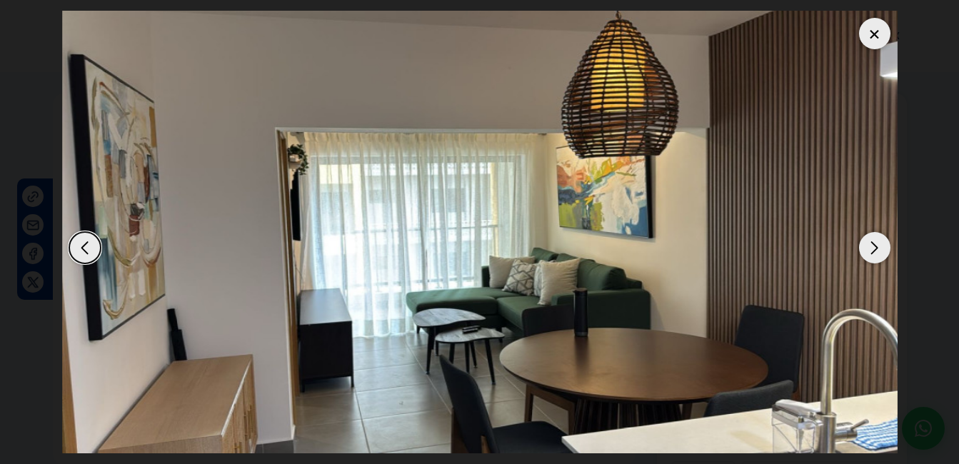
click at [868, 248] on div "Next slide" at bounding box center [874, 247] width 31 height 31
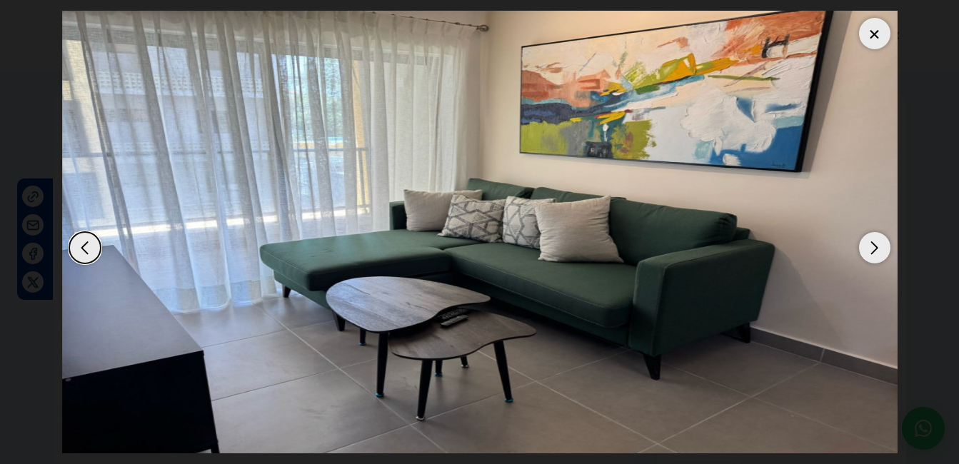
click at [868, 248] on div "Next slide" at bounding box center [874, 247] width 31 height 31
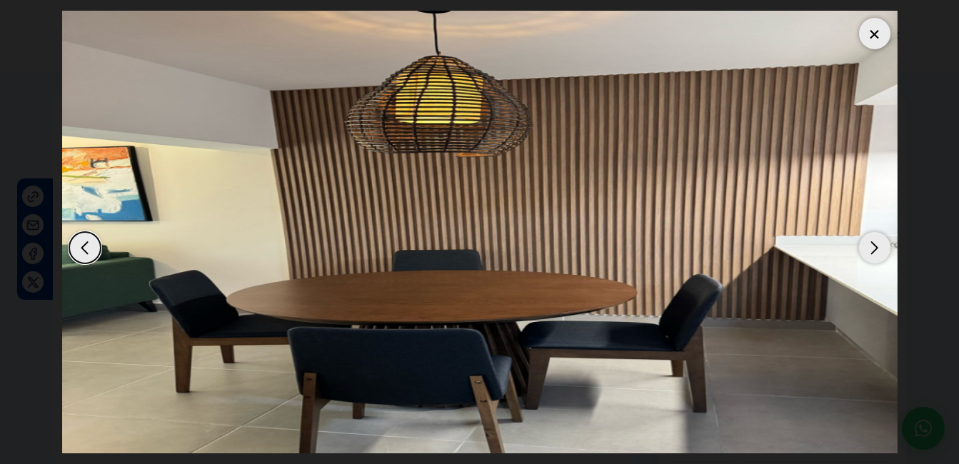
click at [873, 30] on div at bounding box center [874, 33] width 31 height 31
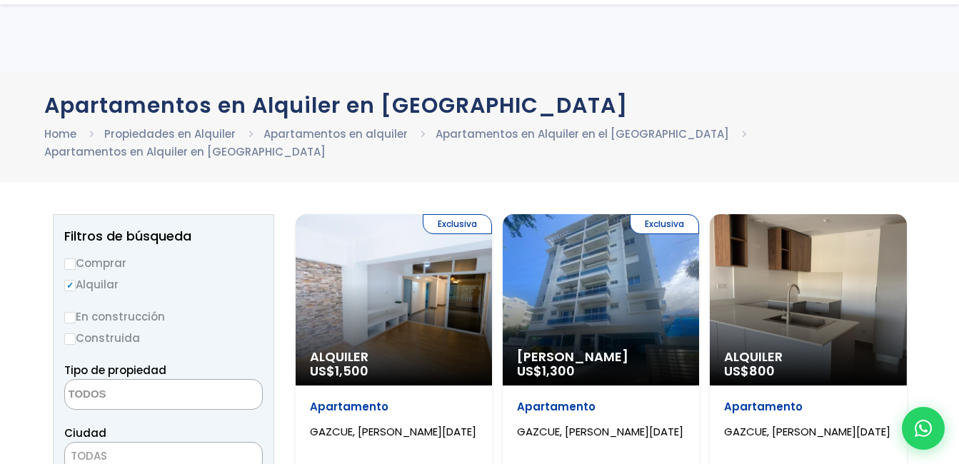
select select
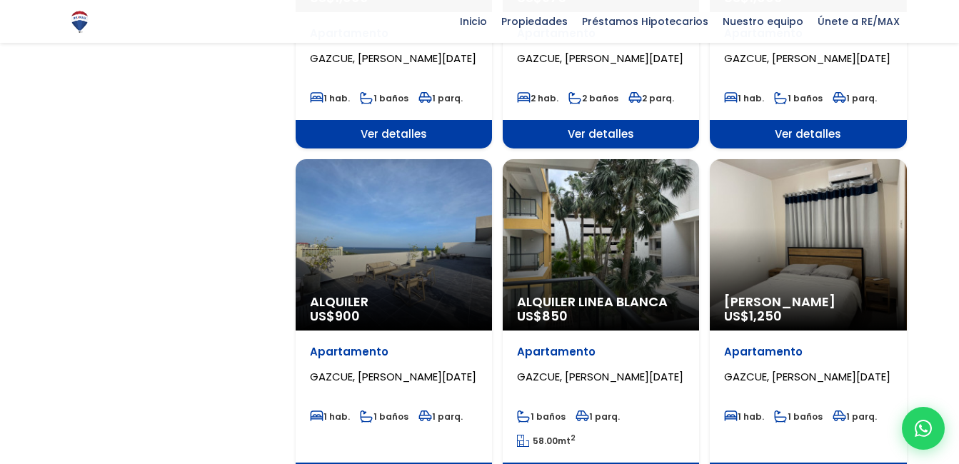
click at [609, 210] on div "Alquiler Linea Blanca US$ 850" at bounding box center [601, 244] width 196 height 171
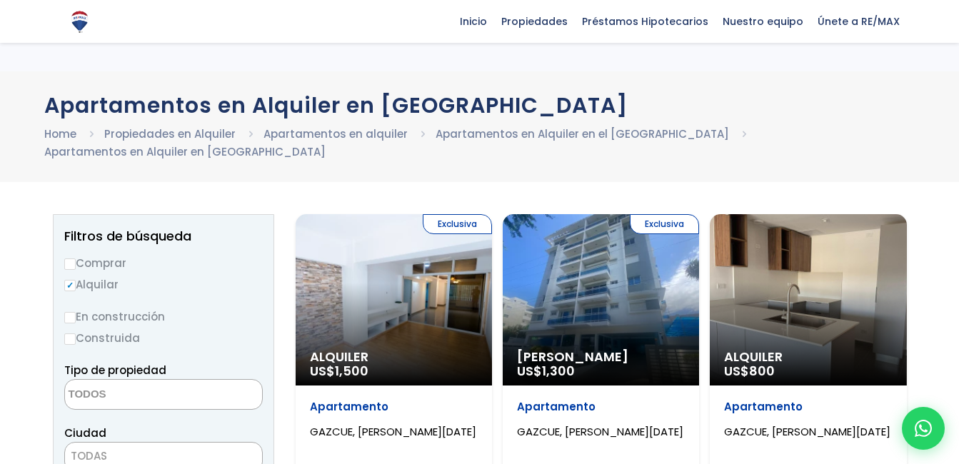
select select
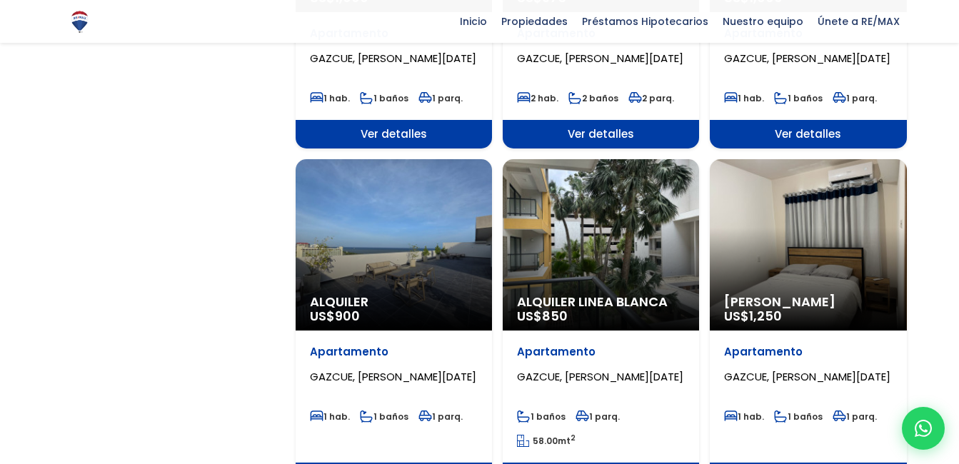
scroll to position [1353, 0]
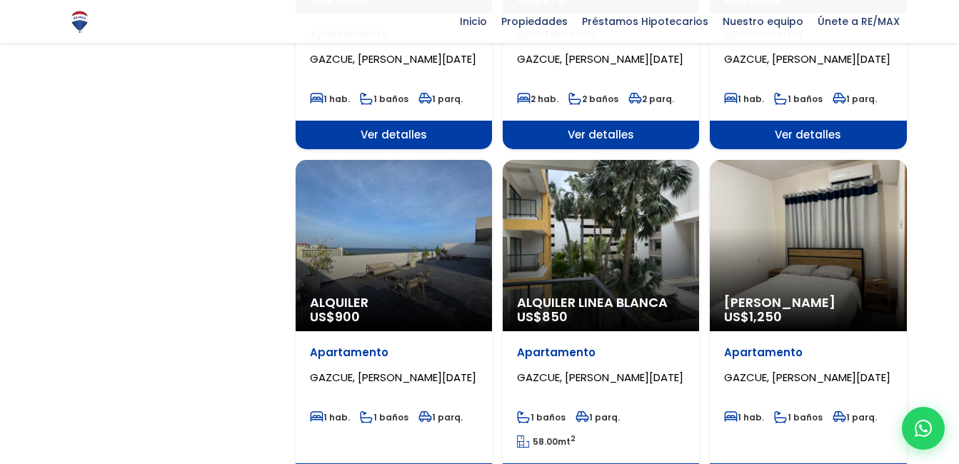
click at [842, 223] on div "Alquiler Amueblado US$ 1,250" at bounding box center [808, 245] width 196 height 171
